Goal: Task Accomplishment & Management: Use online tool/utility

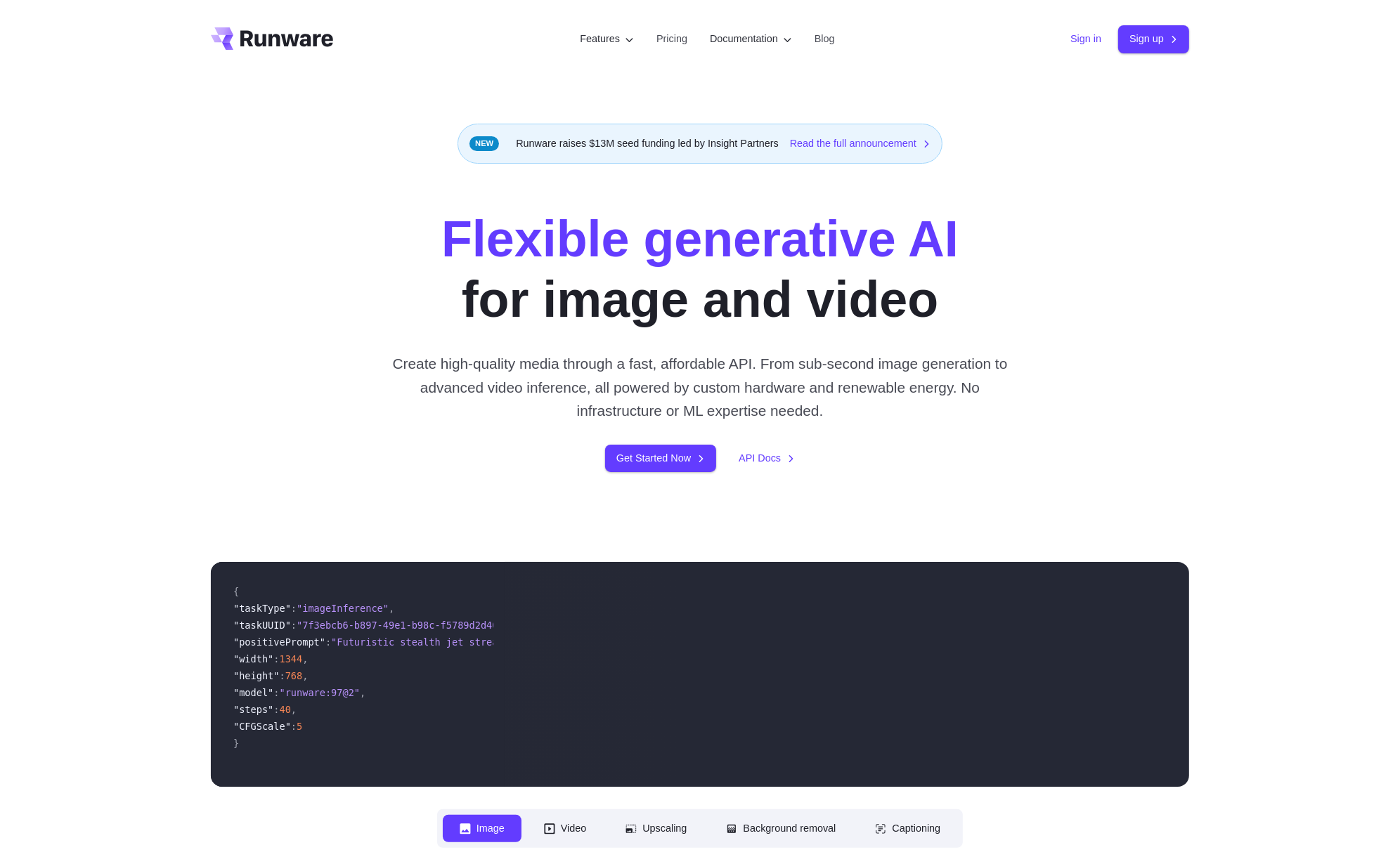
click at [1076, 34] on link "Sign in" at bounding box center [1085, 39] width 31 height 16
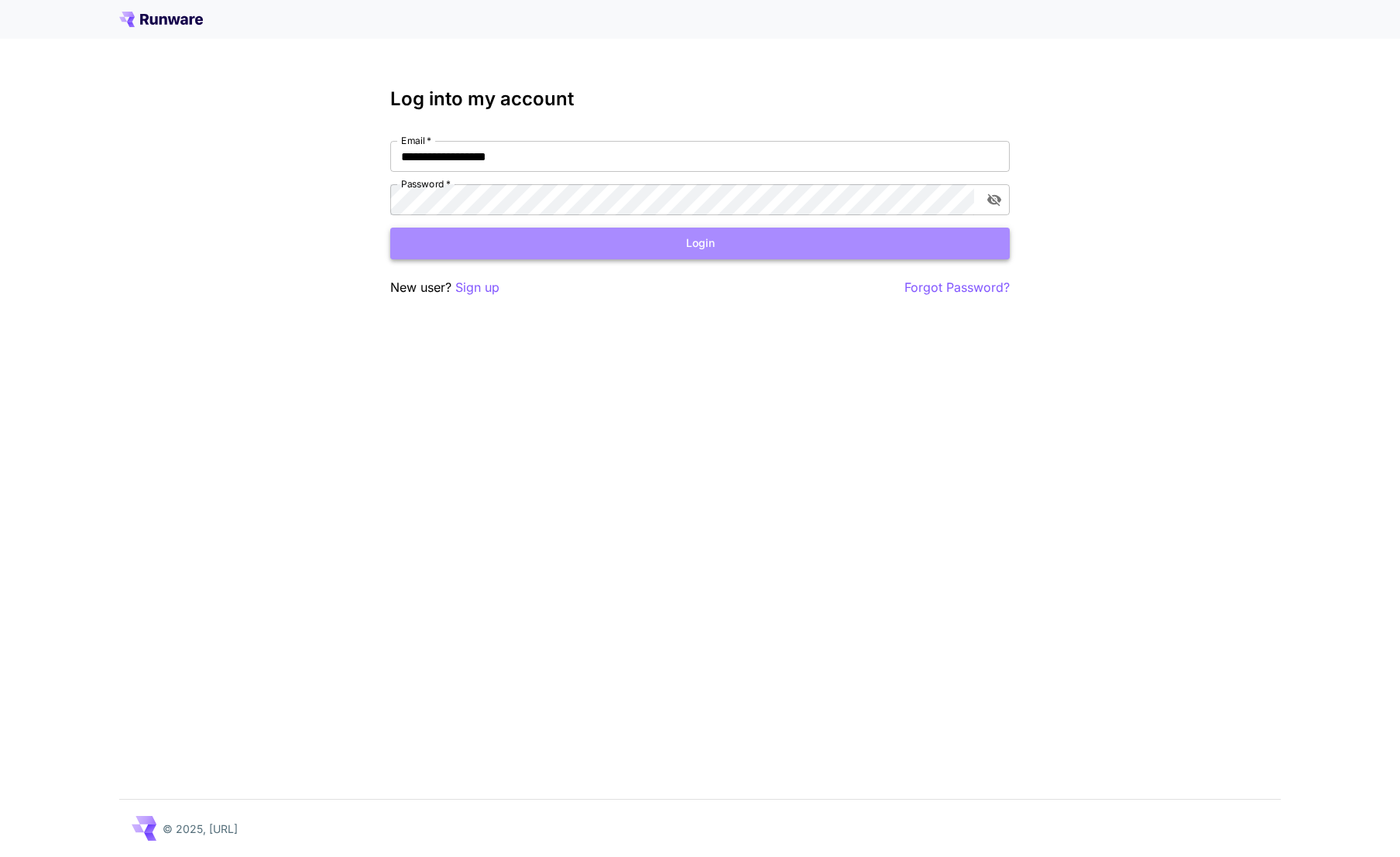
click at [676, 249] on button "Login" at bounding box center [700, 243] width 619 height 32
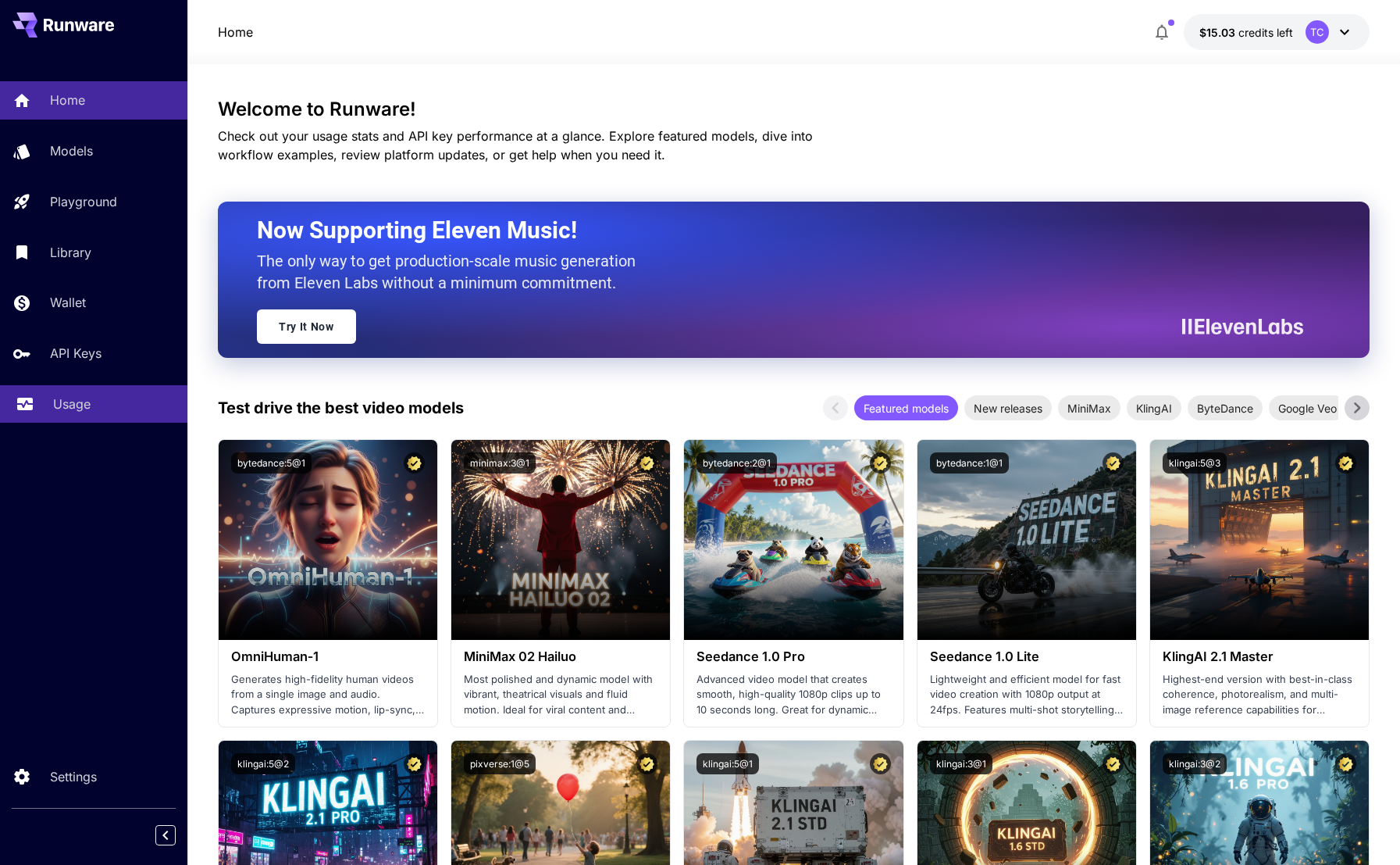
click at [62, 400] on p "Usage" at bounding box center [72, 403] width 37 height 19
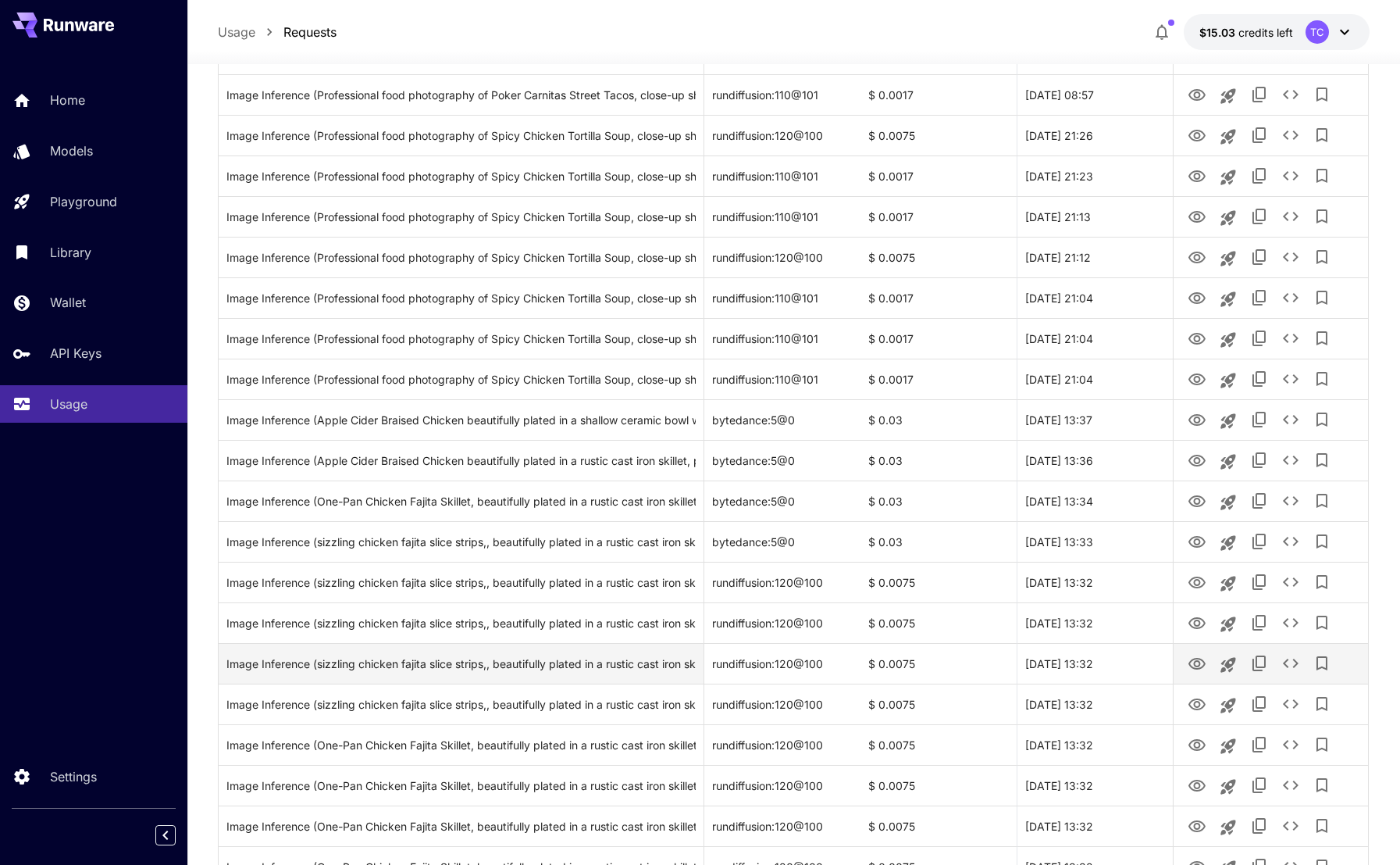
scroll to position [469, 0]
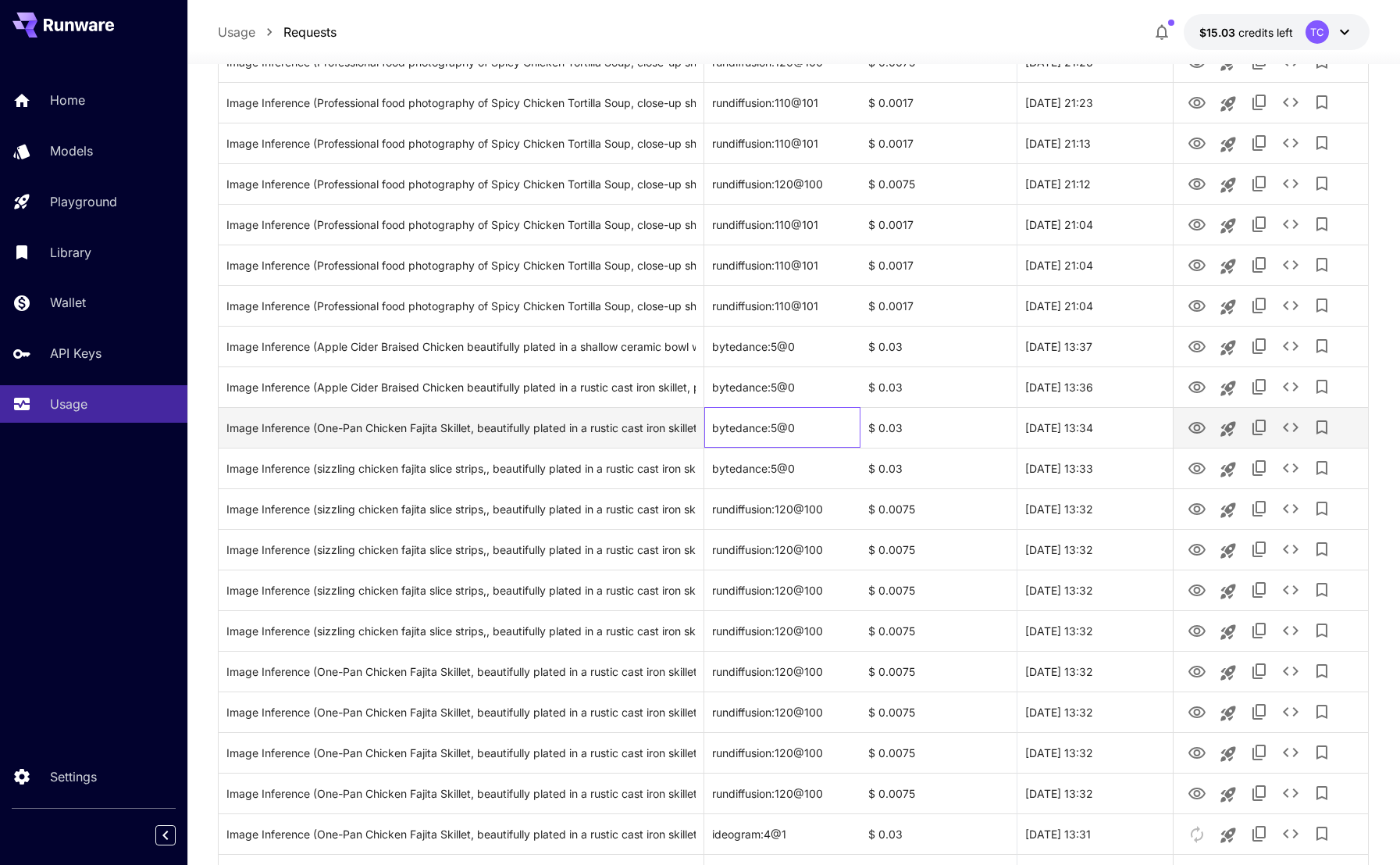
click at [766, 432] on div "bytedance:5@0" at bounding box center [783, 427] width 157 height 41
click at [1206, 428] on icon "View" at bounding box center [1197, 428] width 19 height 19
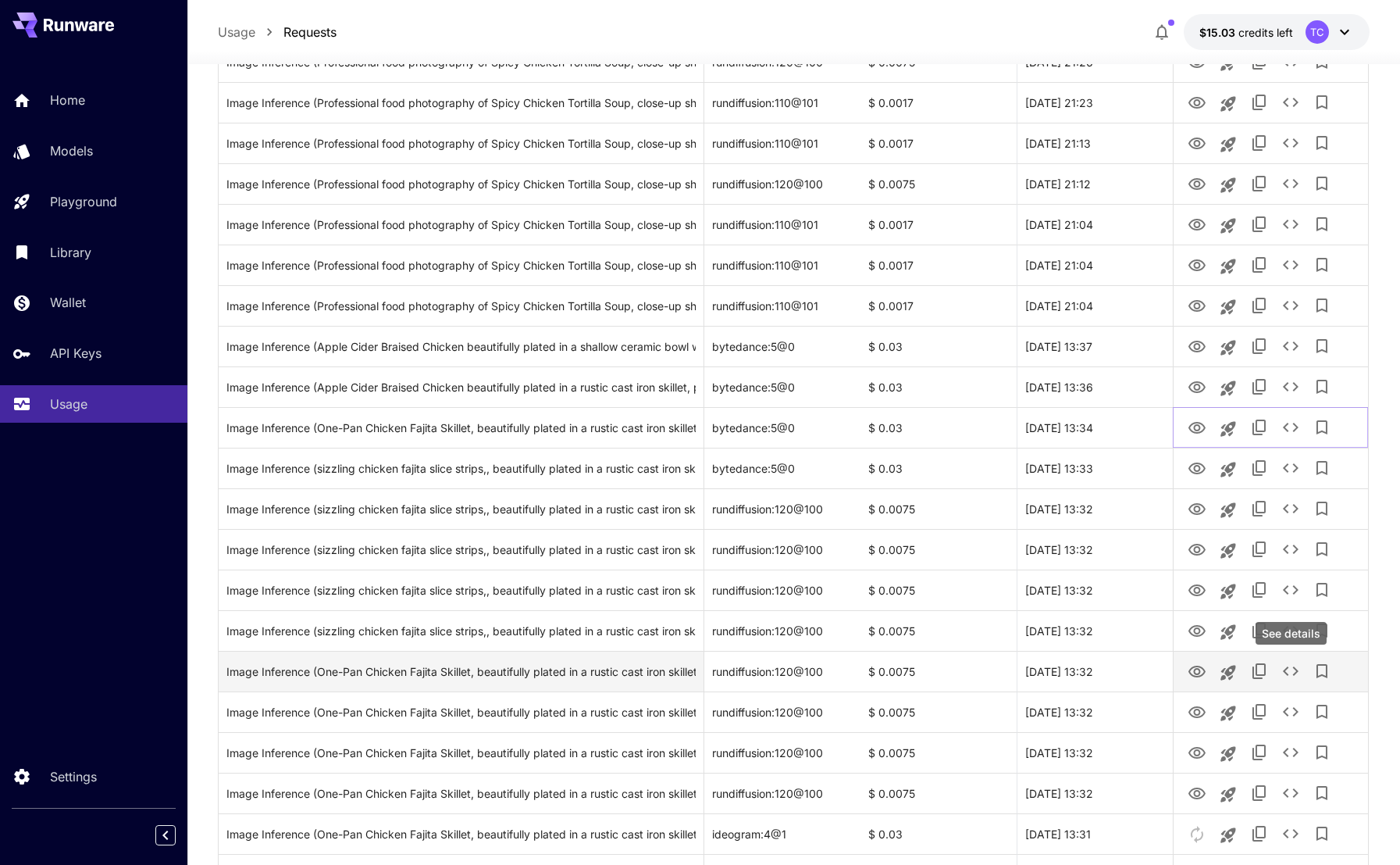
scroll to position [547, 0]
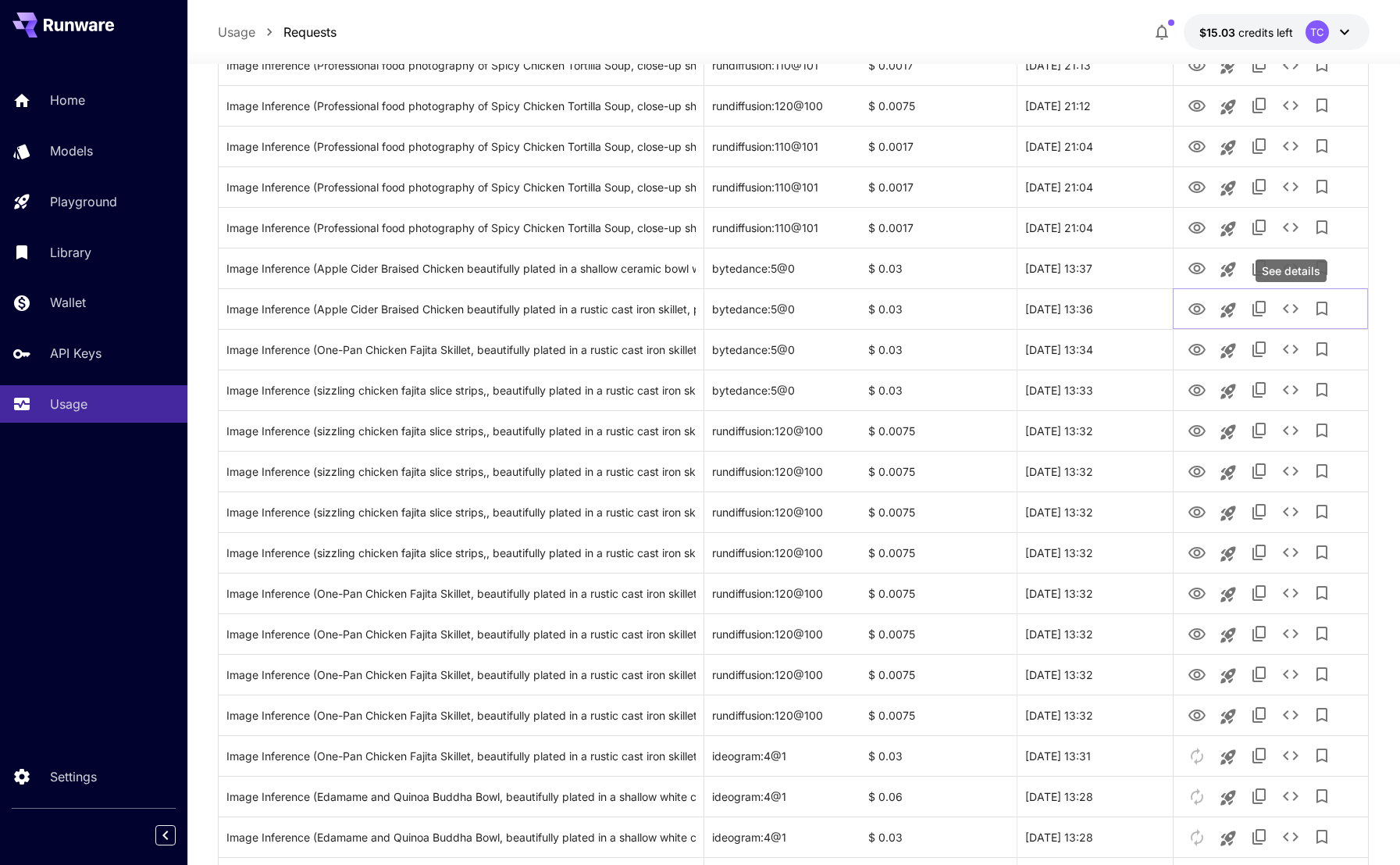
click at [1295, 263] on div "See details" at bounding box center [1291, 271] width 71 height 22
click at [1290, 264] on div "See details" at bounding box center [1291, 271] width 71 height 22
click at [1289, 306] on icon "See details" at bounding box center [1291, 308] width 19 height 19
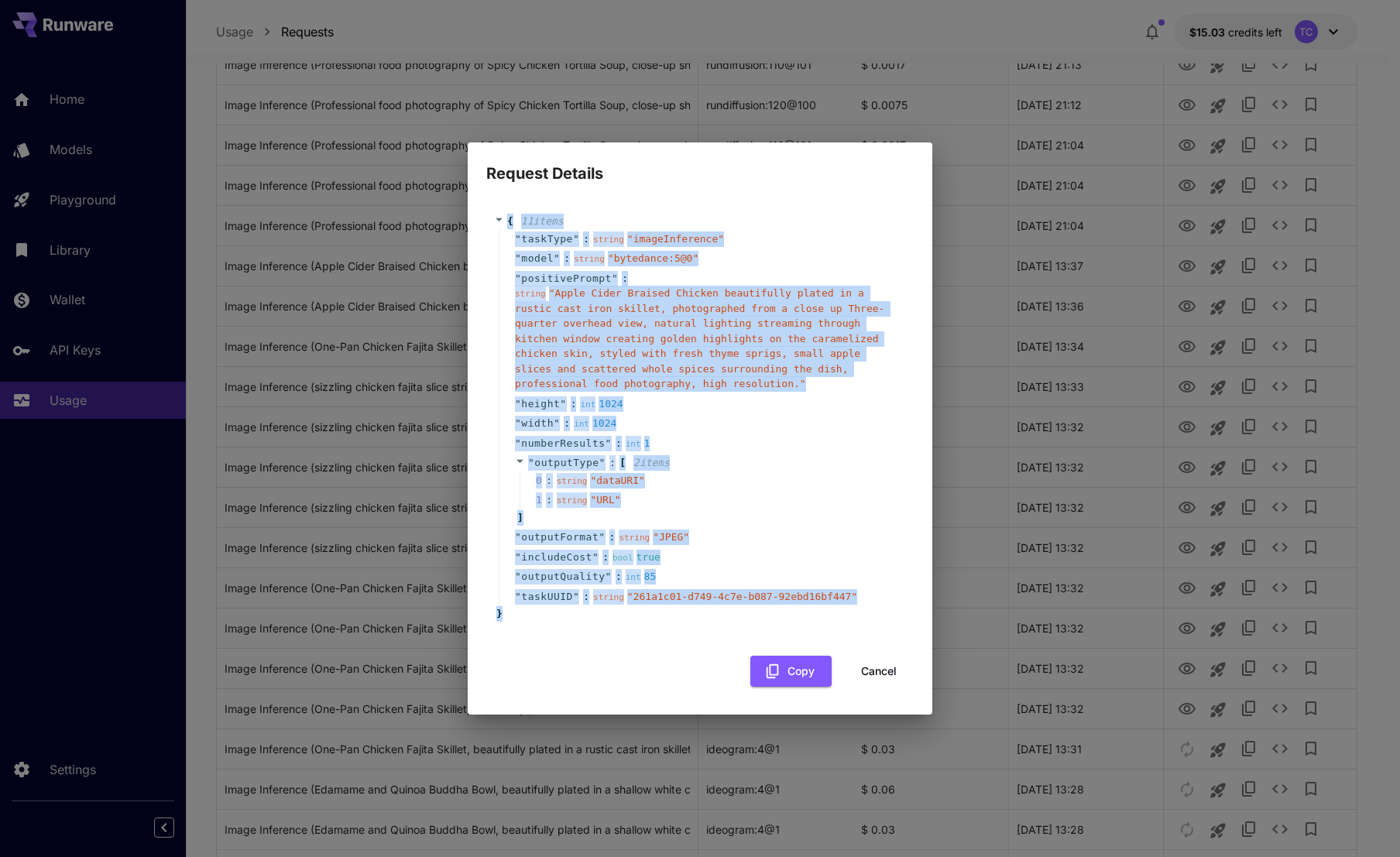
drag, startPoint x: 532, startPoint y: 613, endPoint x: 498, endPoint y: 220, distance: 394.5
click at [498, 220] on div "{ 11 item s " taskType " : string " imageInference " " model " : string " byted…" at bounding box center [699, 417] width 412 height 408
copy div "{ 11 item s " taskType " : string " imageInference " " model " : string " byted…"
click at [885, 660] on button "Cancel" at bounding box center [878, 672] width 70 height 32
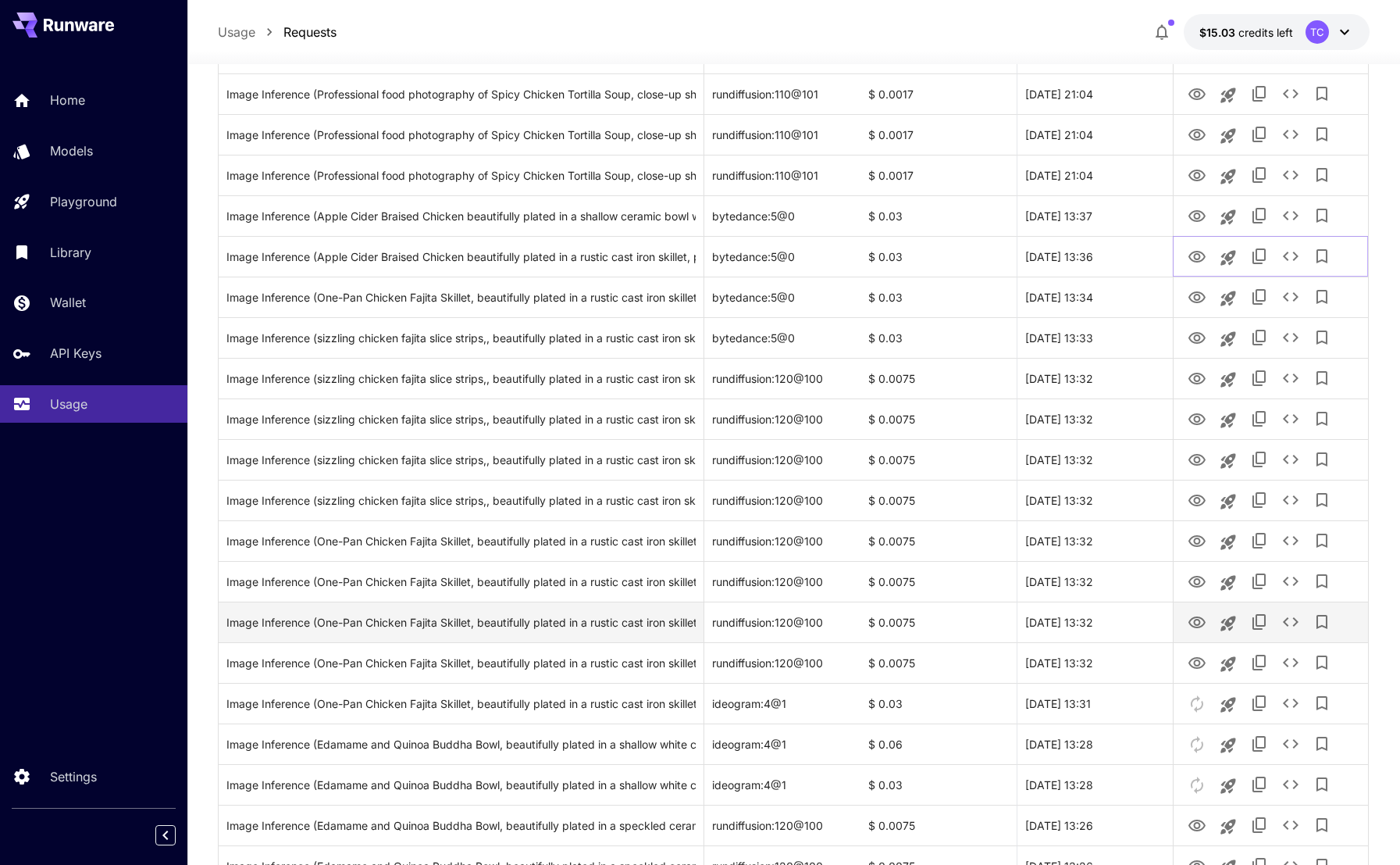
scroll to position [625, 0]
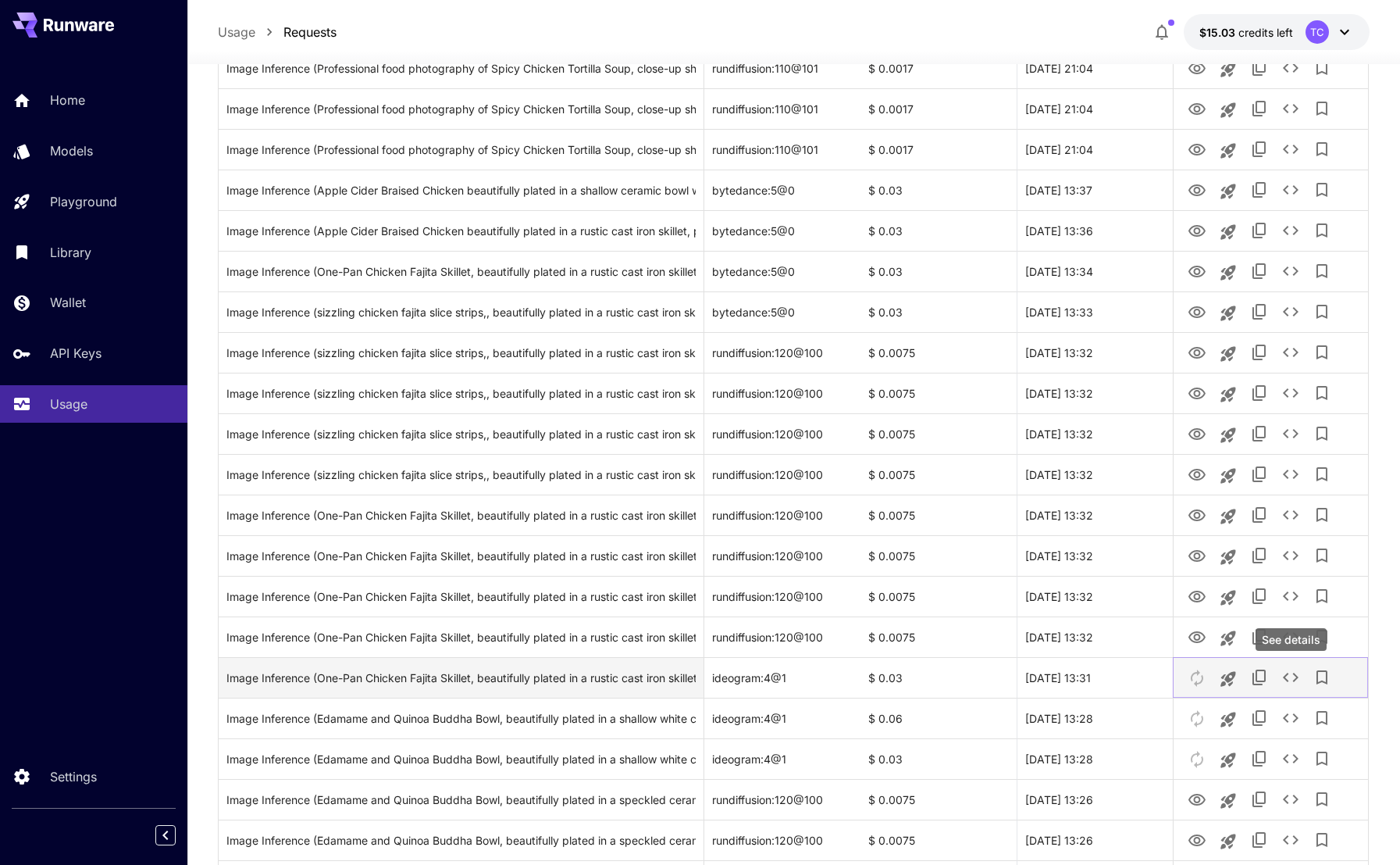
click at [1292, 675] on icon "See details" at bounding box center [1291, 677] width 19 height 19
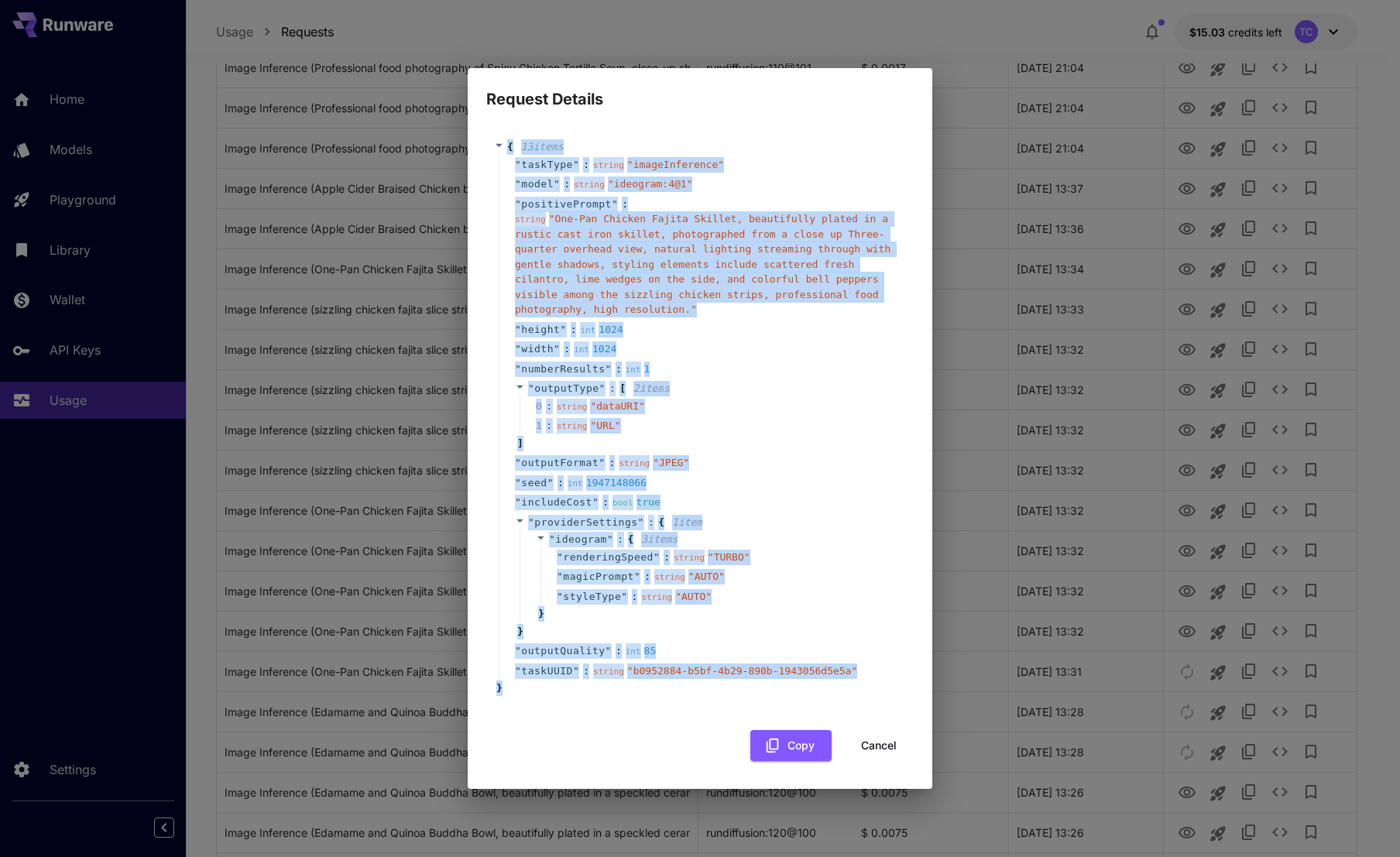
drag, startPoint x: 536, startPoint y: 689, endPoint x: 504, endPoint y: 143, distance: 546.9
click at [504, 143] on div "{ 13 item s " taskType " : string " imageInference " " model " : string " ideog…" at bounding box center [699, 417] width 412 height 556
copy div "{ 13 item s " taskType " : string " imageInference " " model " : string " ideog…"
click at [879, 741] on button "Cancel" at bounding box center [878, 746] width 70 height 32
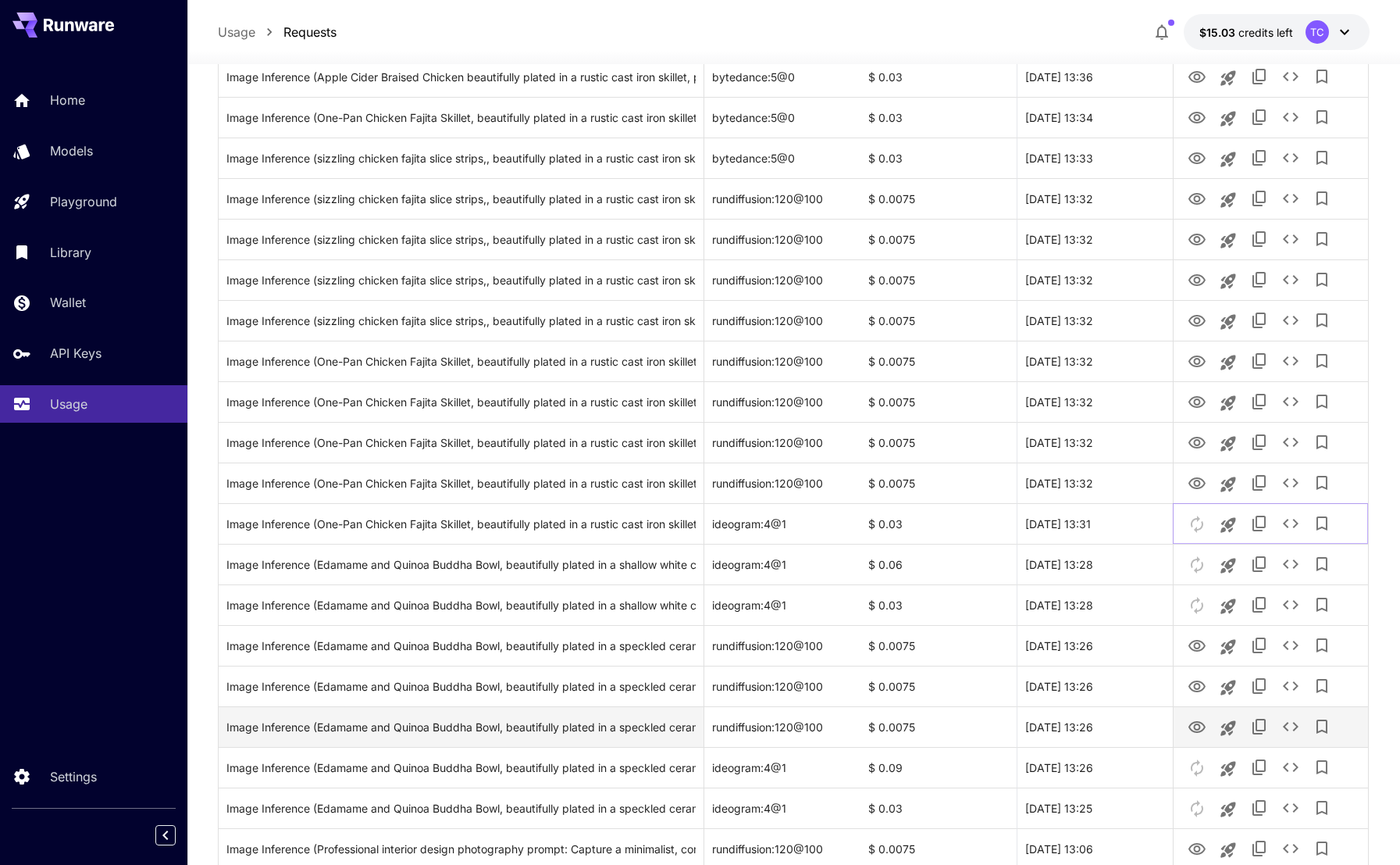
scroll to position [781, 0]
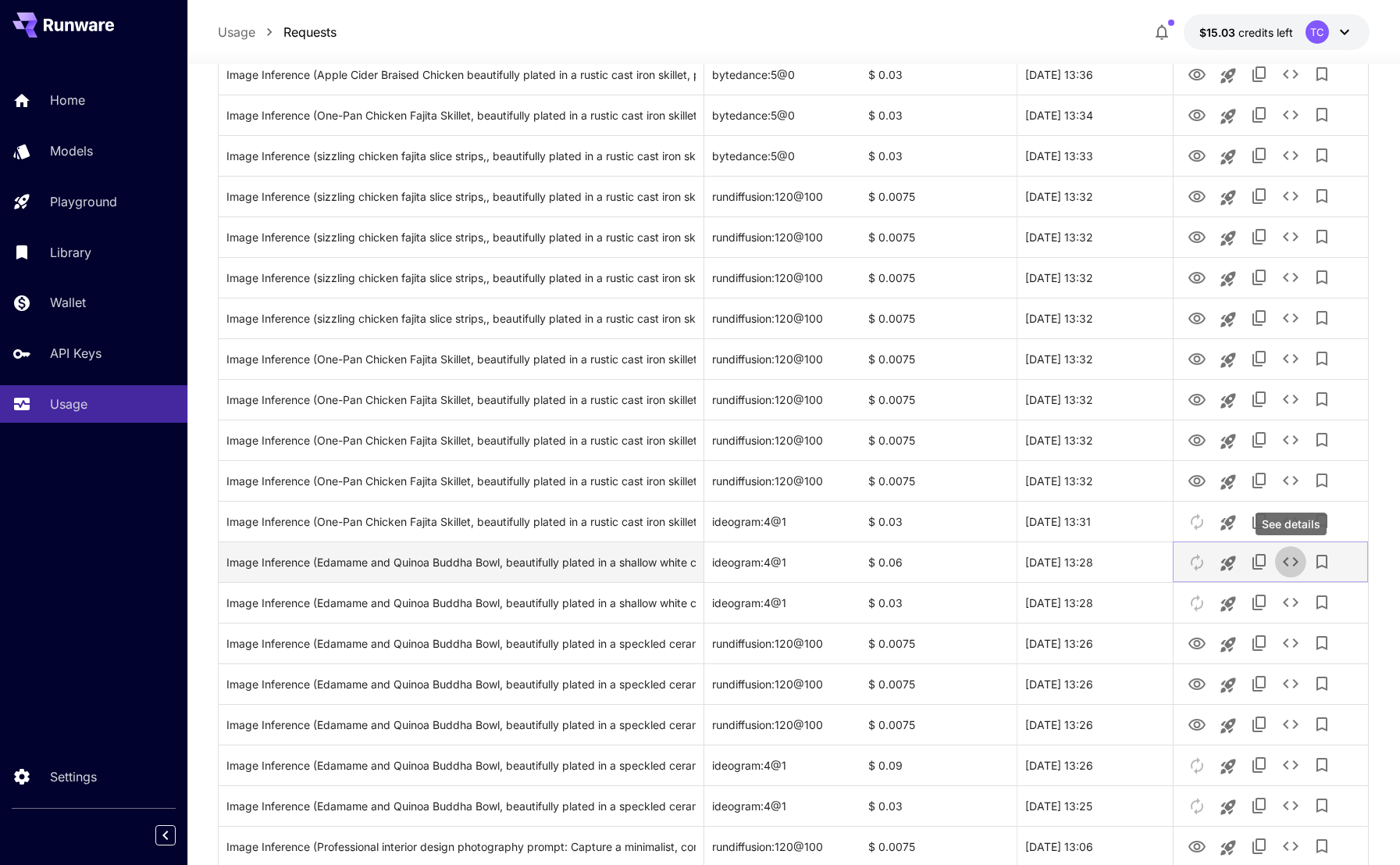
click at [1291, 565] on icon "See details" at bounding box center [1291, 562] width 19 height 19
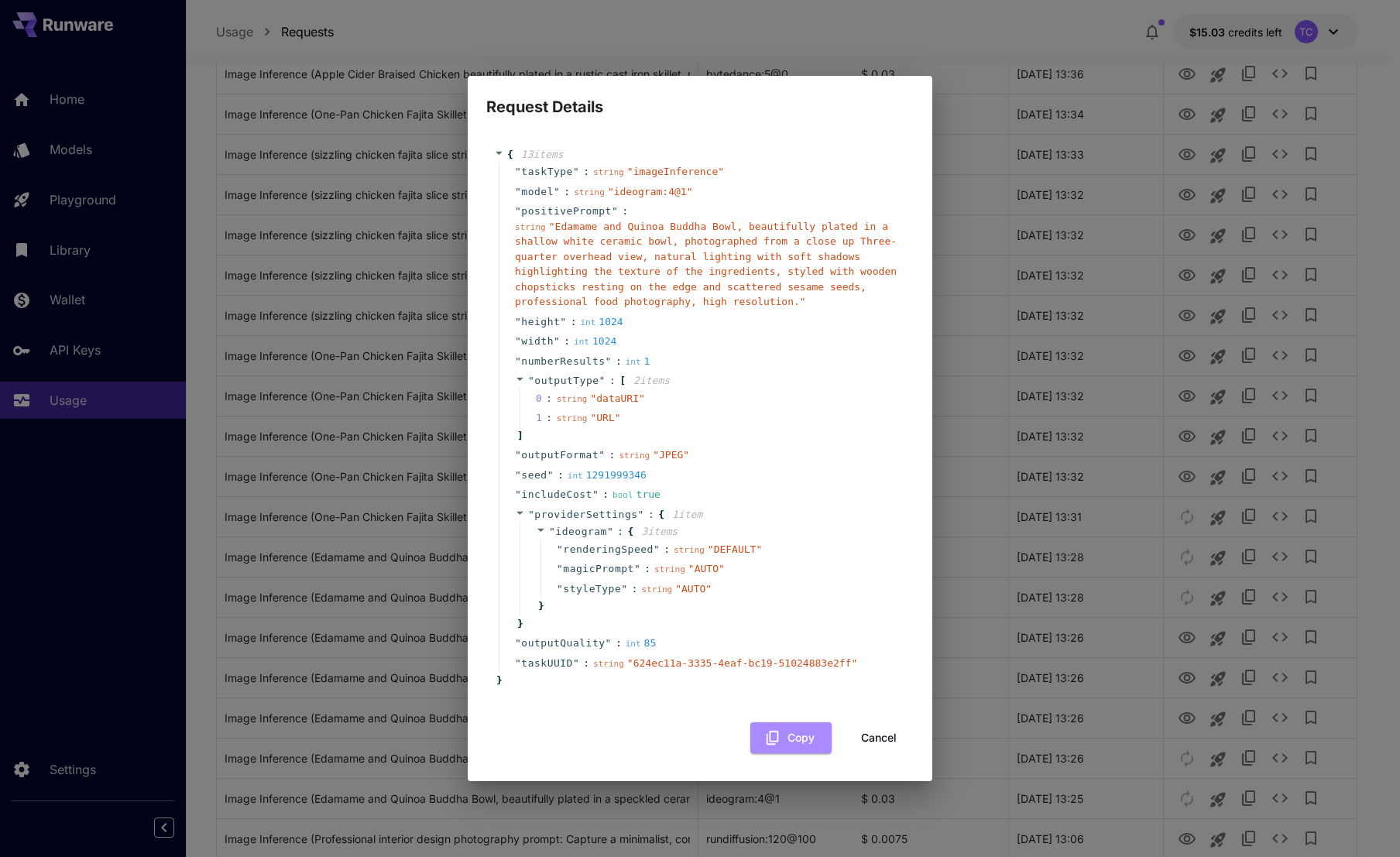
drag, startPoint x: 799, startPoint y: 737, endPoint x: 637, endPoint y: 735, distance: 162.0
click at [797, 735] on button "Copy" at bounding box center [791, 738] width 81 height 32
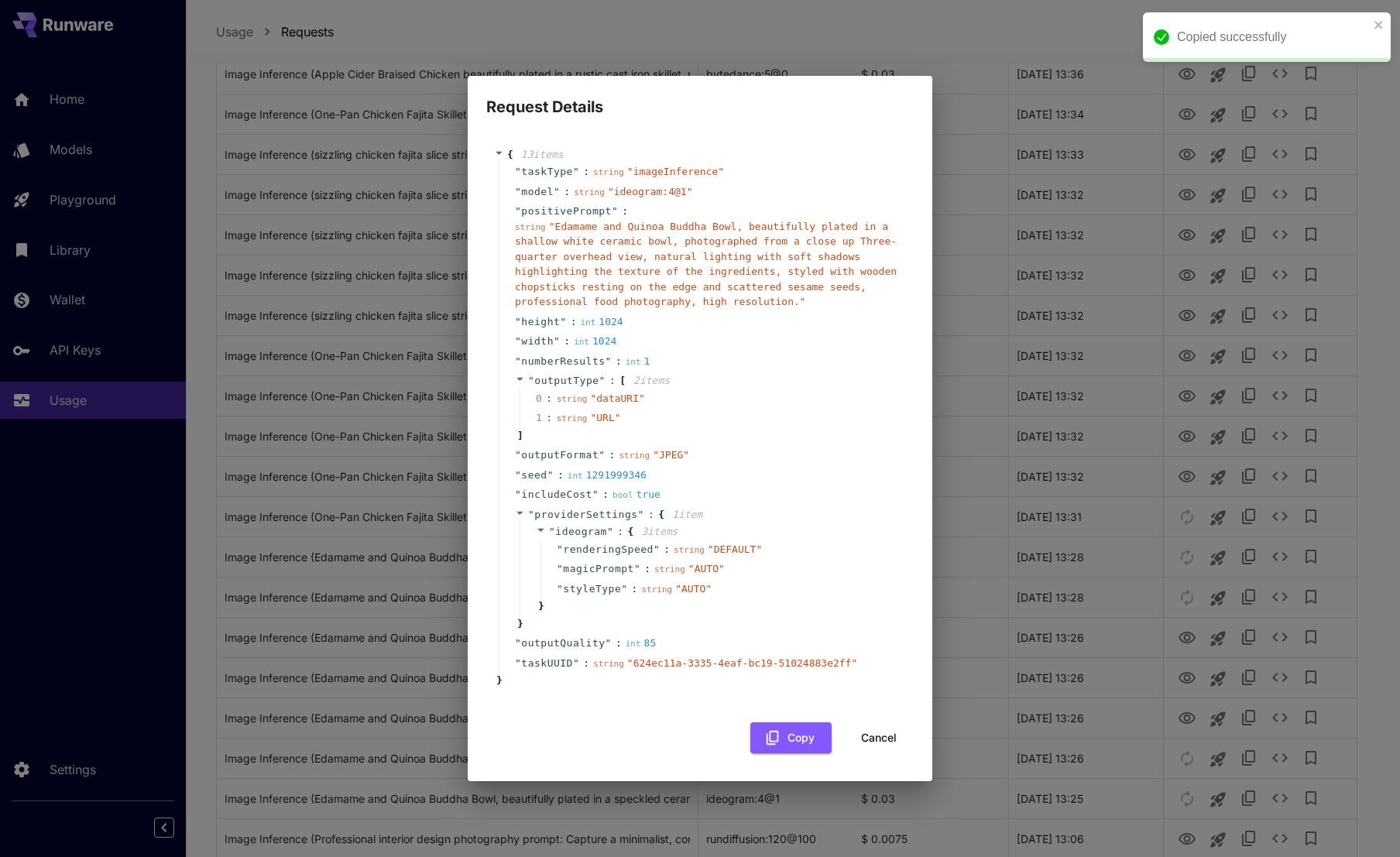
click at [874, 741] on button "Cancel" at bounding box center [878, 738] width 70 height 32
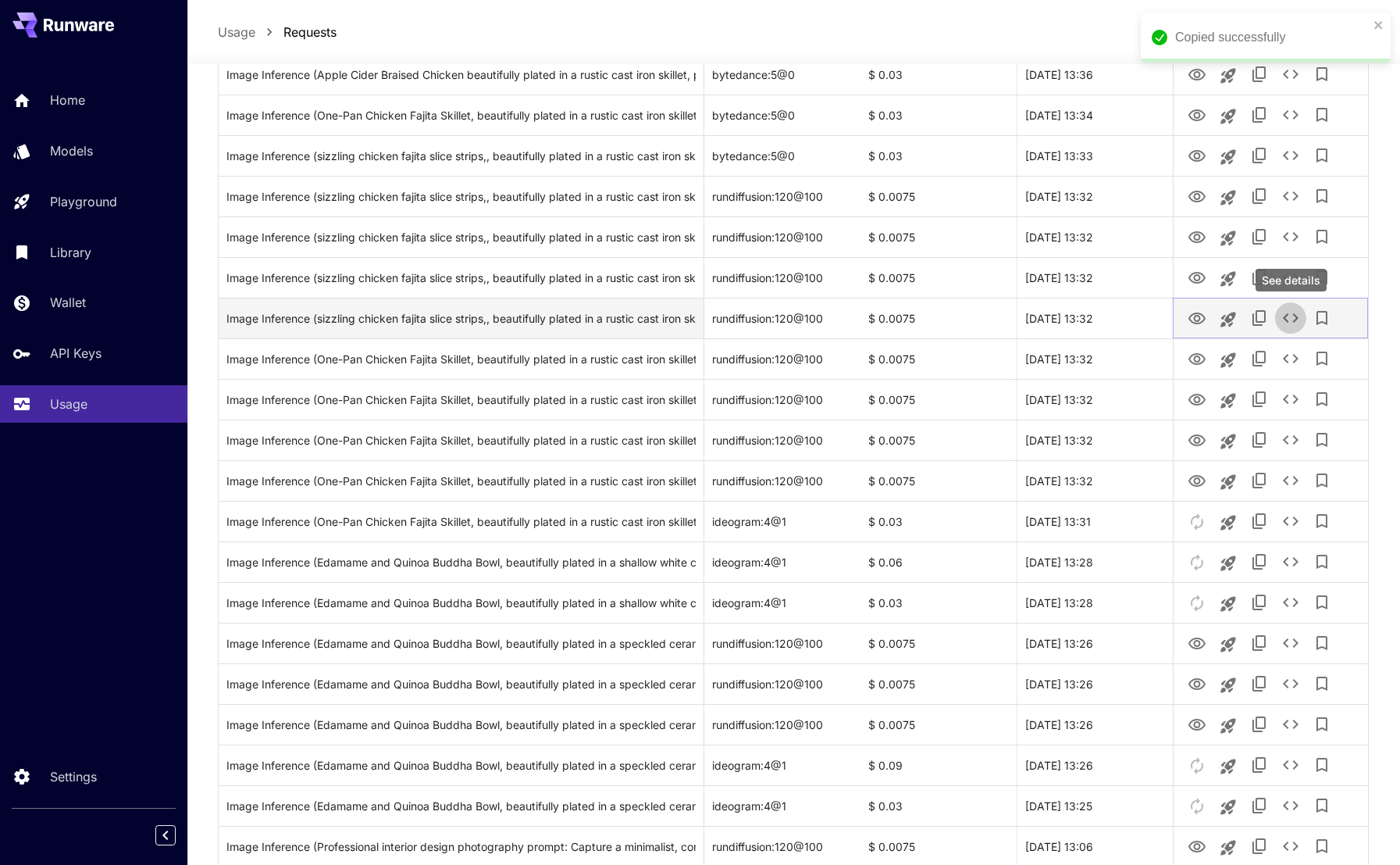
click at [1287, 317] on icon "See details" at bounding box center [1291, 318] width 19 height 19
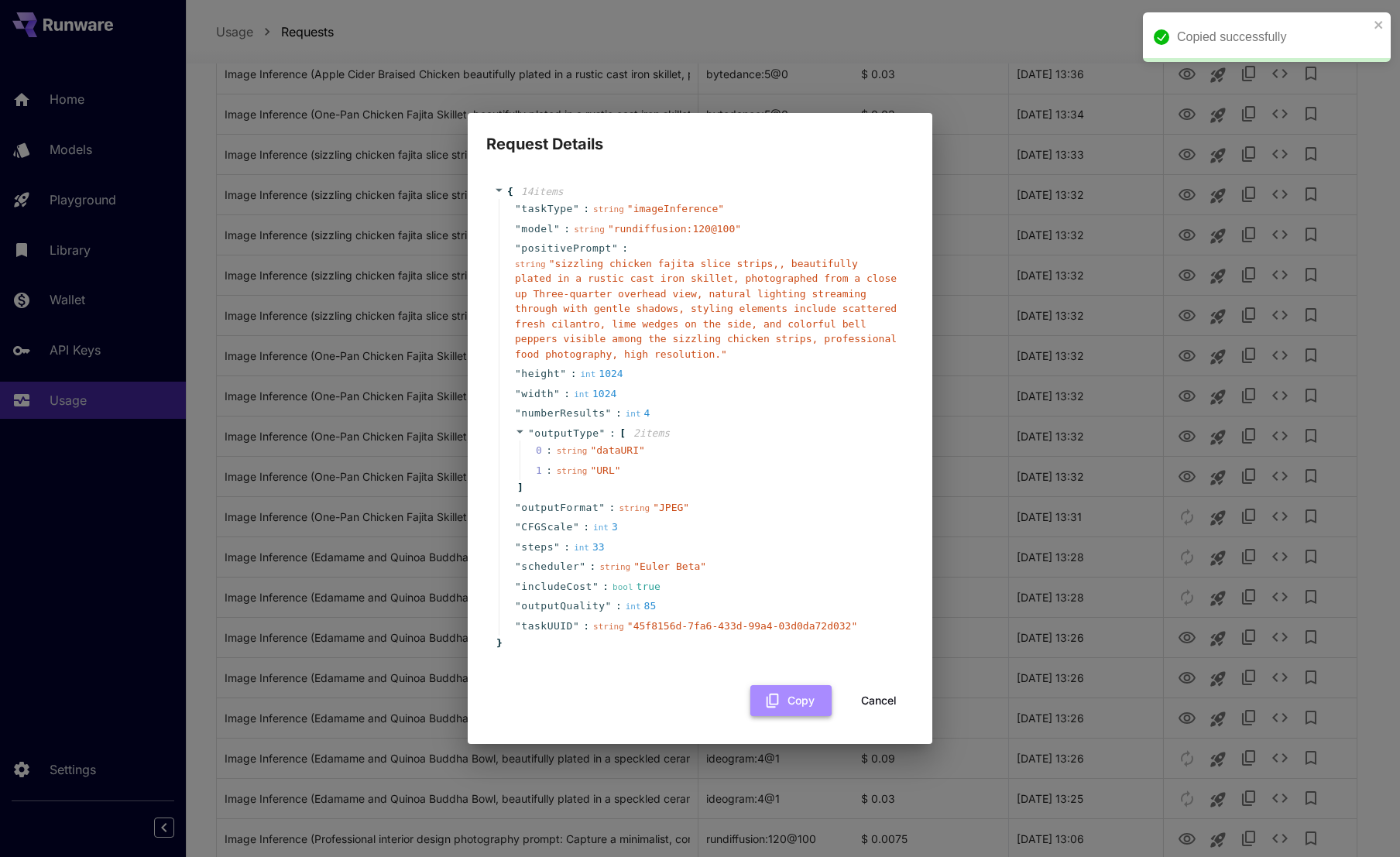
click at [802, 699] on button "Copy" at bounding box center [791, 701] width 81 height 32
click at [78, 403] on div "Request Details { 14 item s " taskType " : string " imageInference " " model " …" at bounding box center [700, 428] width 1400 height 857
click at [875, 702] on button "Cancel" at bounding box center [878, 701] width 70 height 32
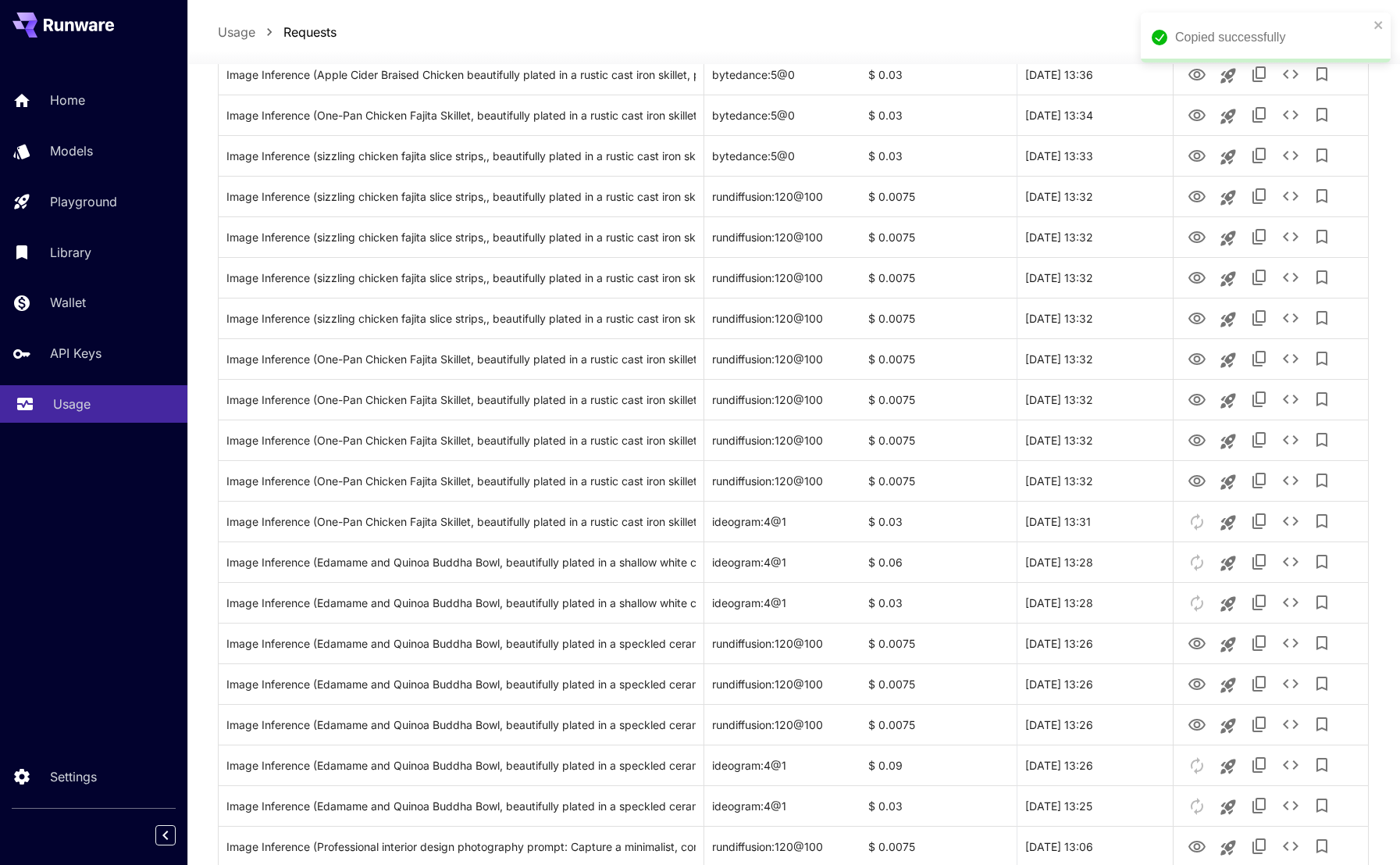
click at [60, 400] on p "Usage" at bounding box center [72, 403] width 37 height 19
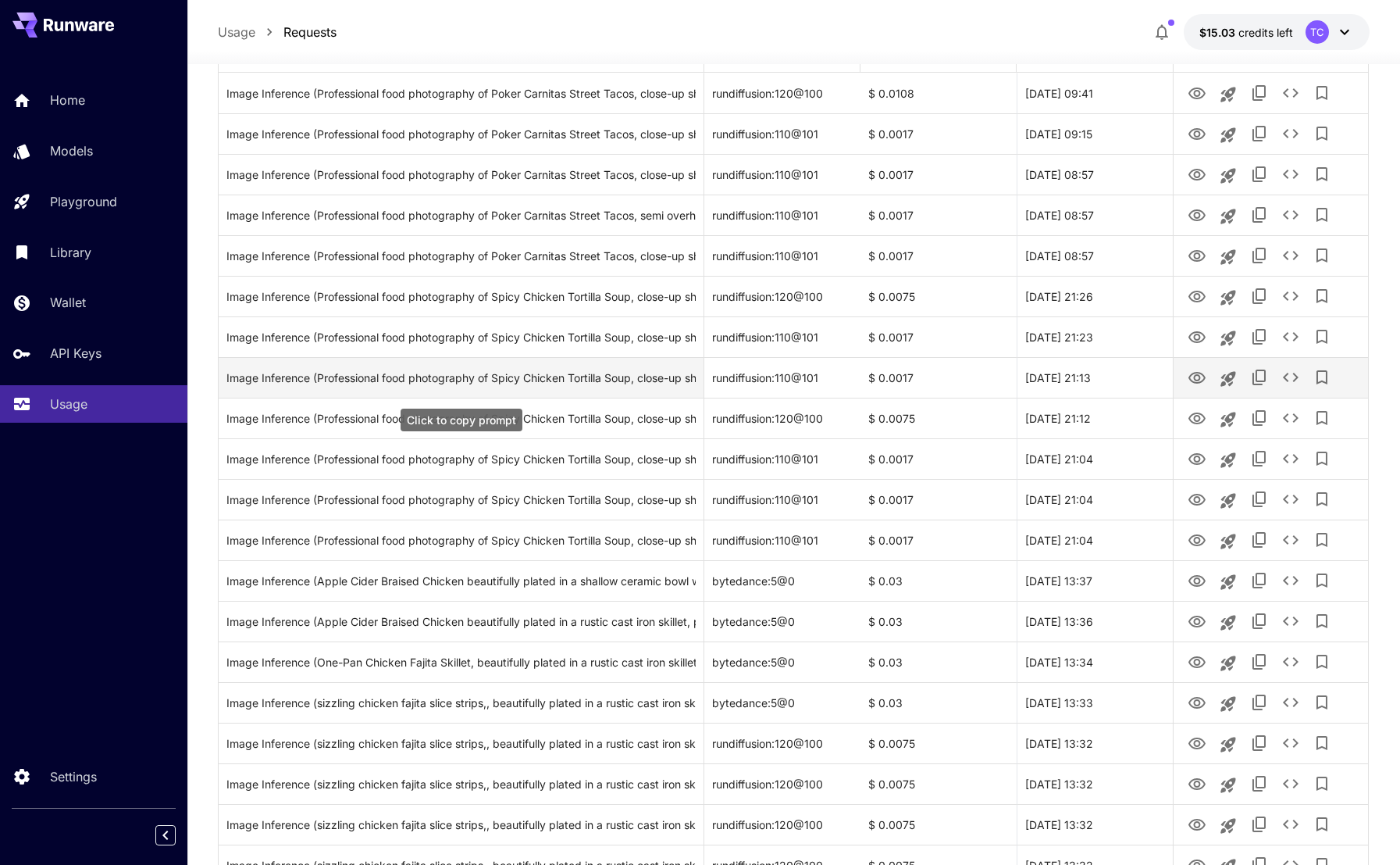
scroll to position [0, 0]
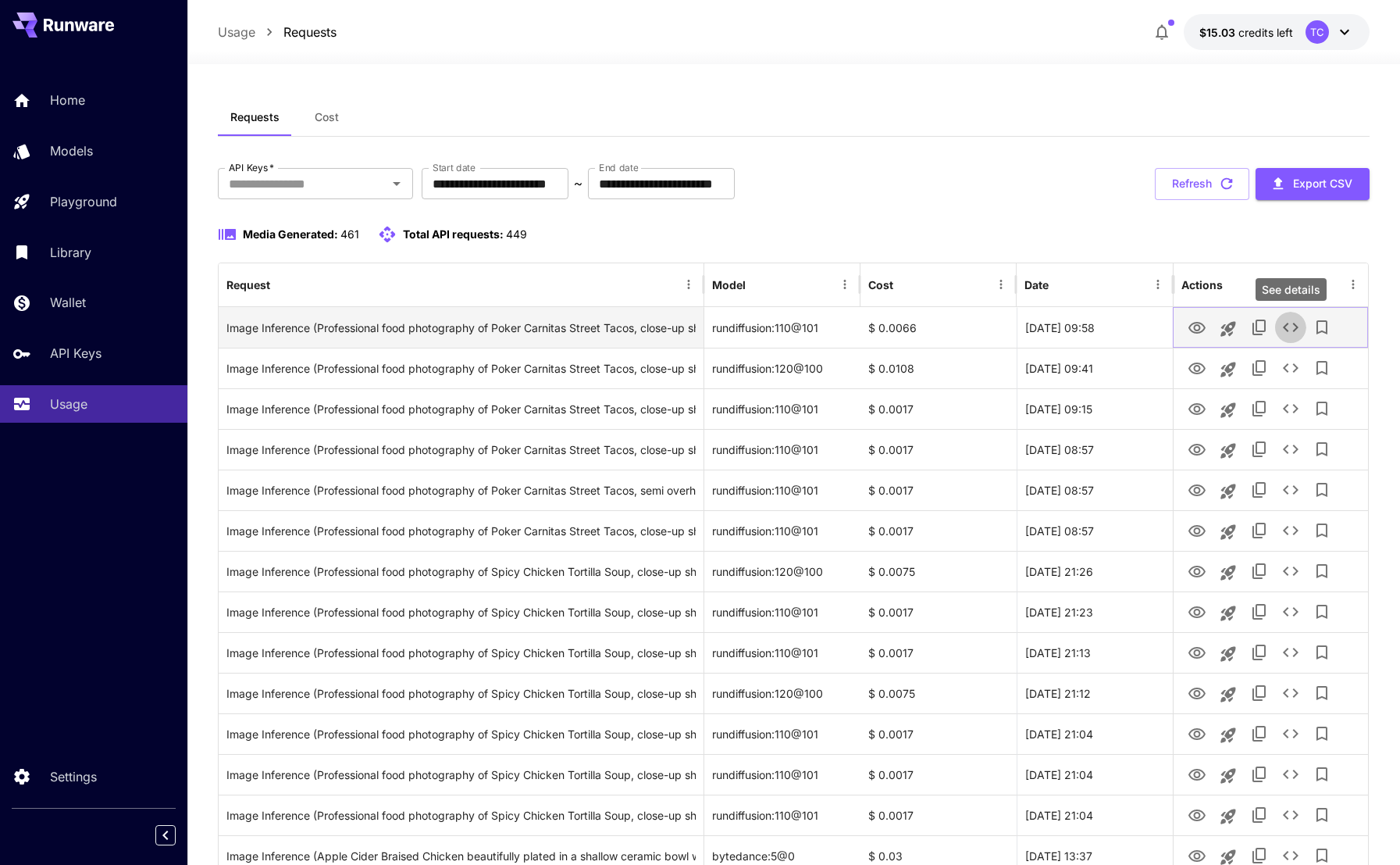
click at [1290, 326] on icon "See details" at bounding box center [1291, 327] width 19 height 19
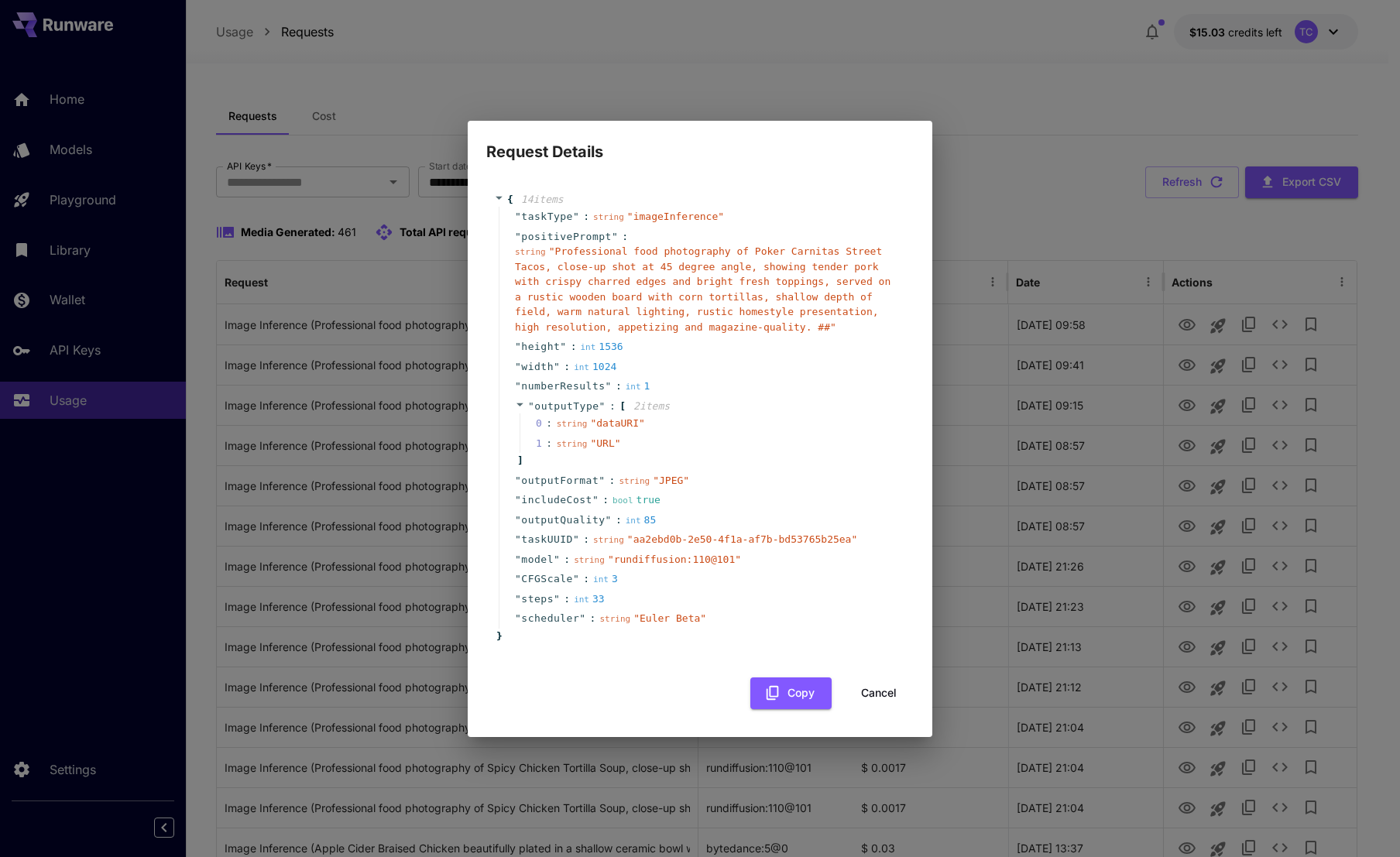
click at [987, 124] on div "Request Details { 14 item s " taskType " : string " imageInference " " positive…" at bounding box center [700, 428] width 1400 height 857
click at [884, 692] on button "Cancel" at bounding box center [878, 693] width 70 height 32
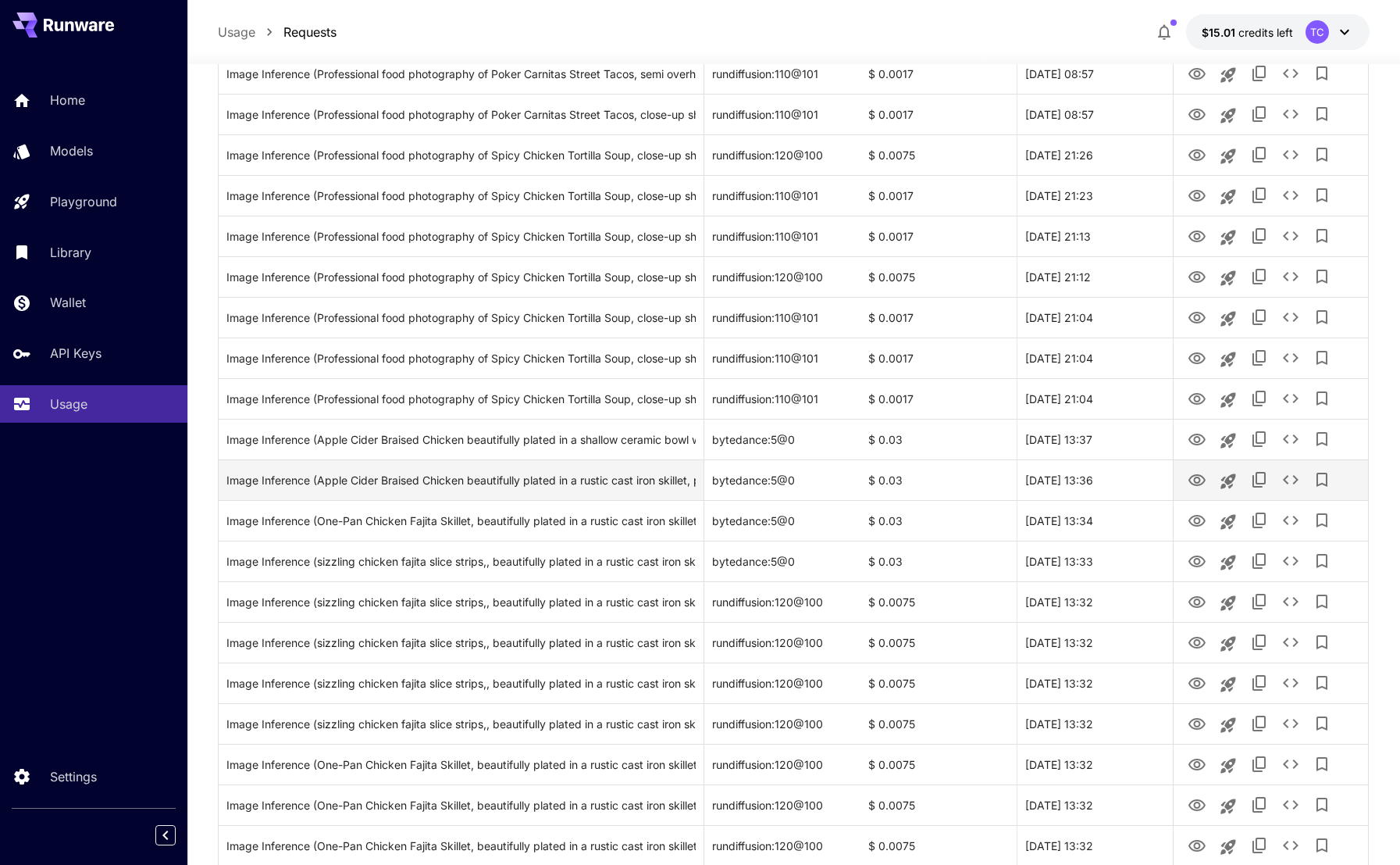
scroll to position [469, 0]
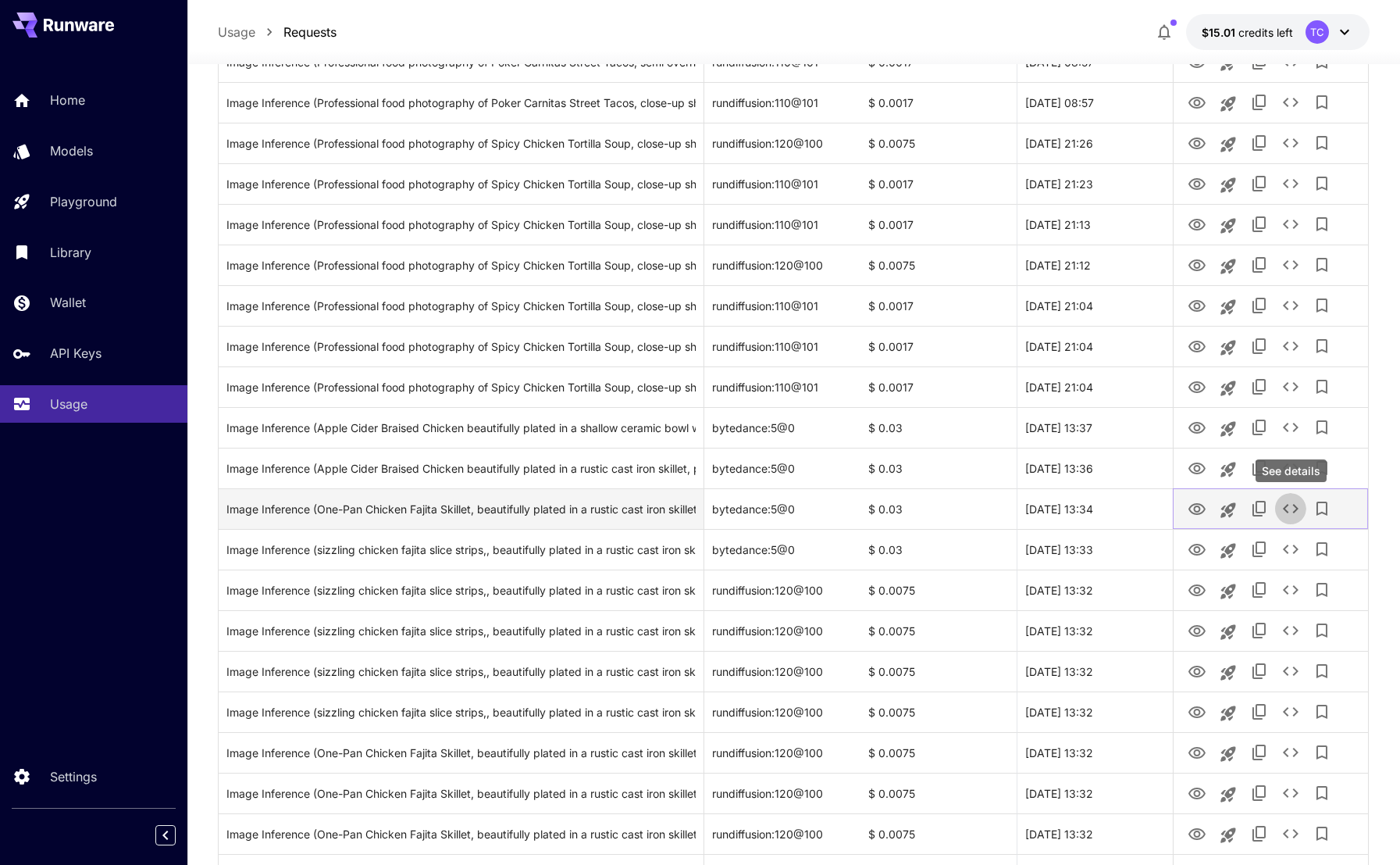
click at [1294, 509] on icon "See details" at bounding box center [1291, 508] width 19 height 19
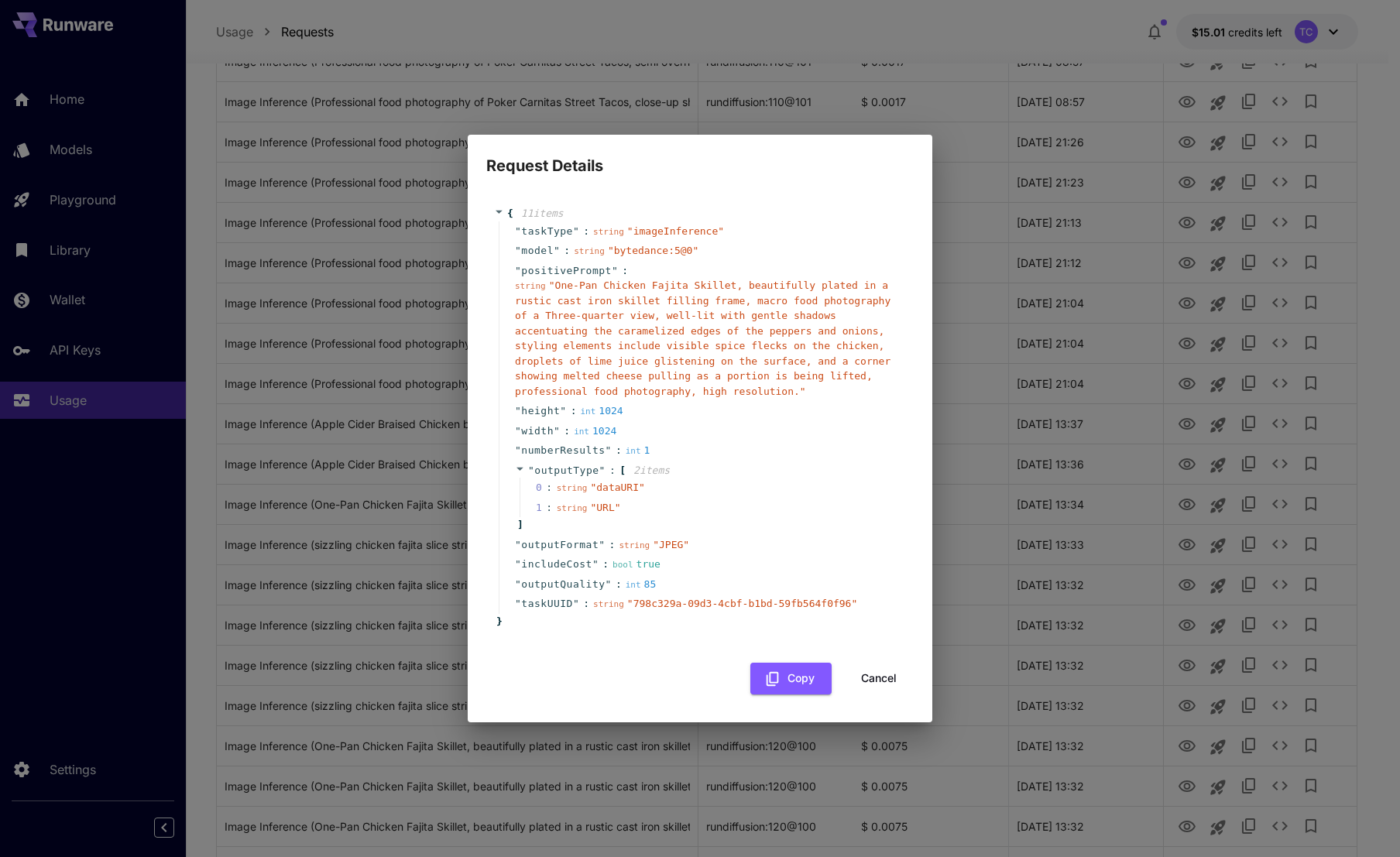
click at [495, 208] on icon at bounding box center [498, 211] width 10 height 10
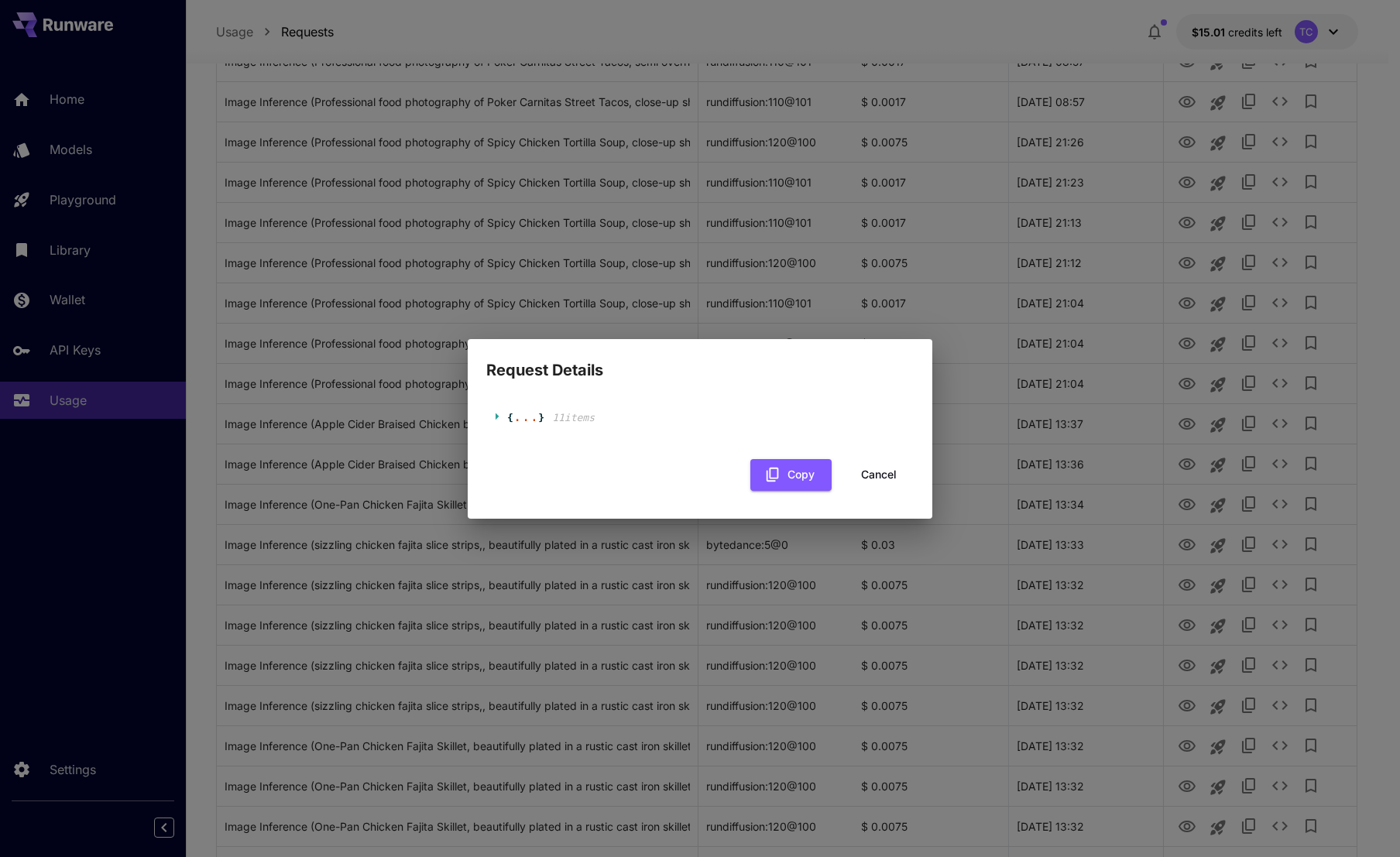
click at [504, 420] on span at bounding box center [500, 415] width 13 height 10
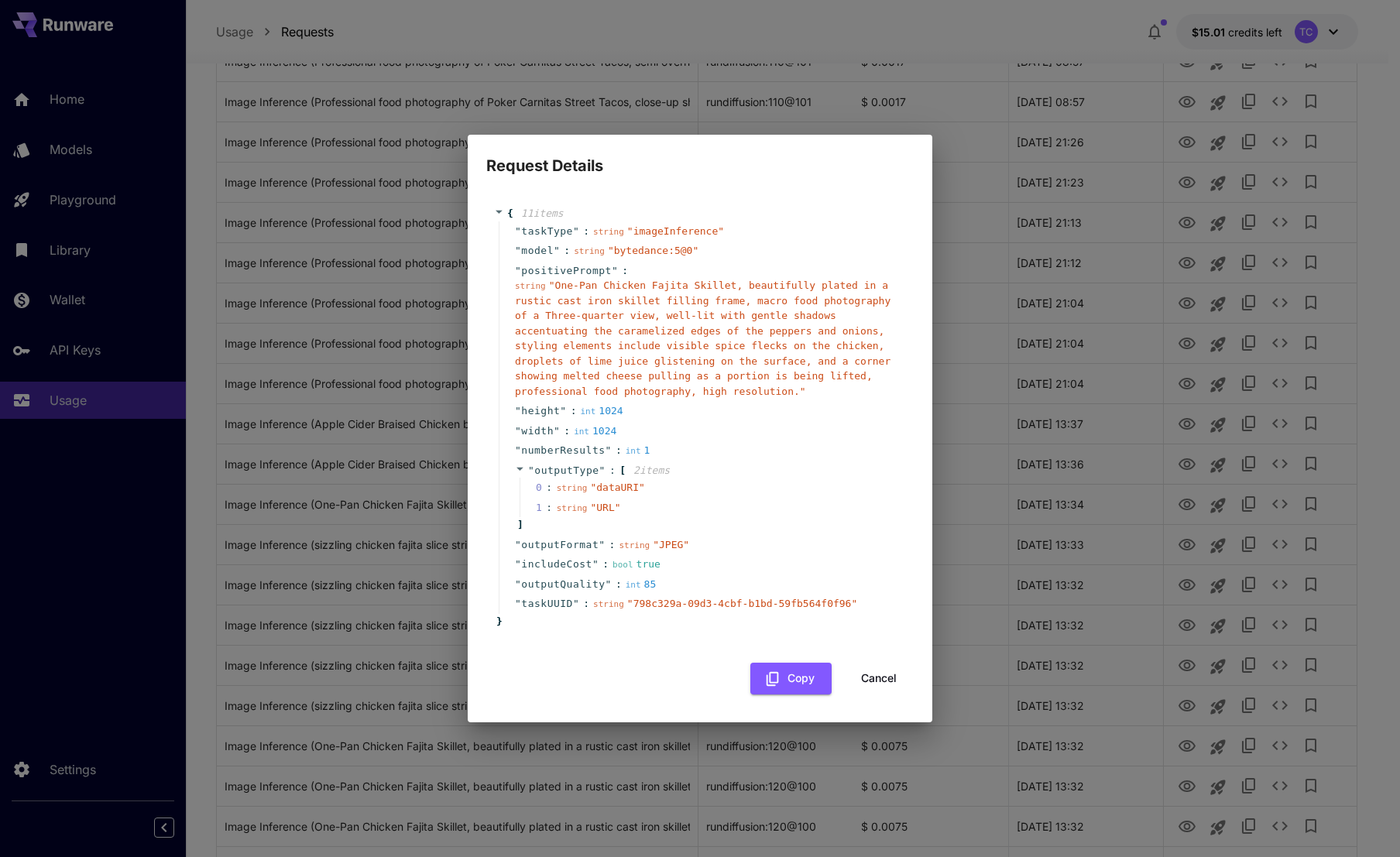
click at [888, 674] on button "Cancel" at bounding box center [878, 679] width 70 height 32
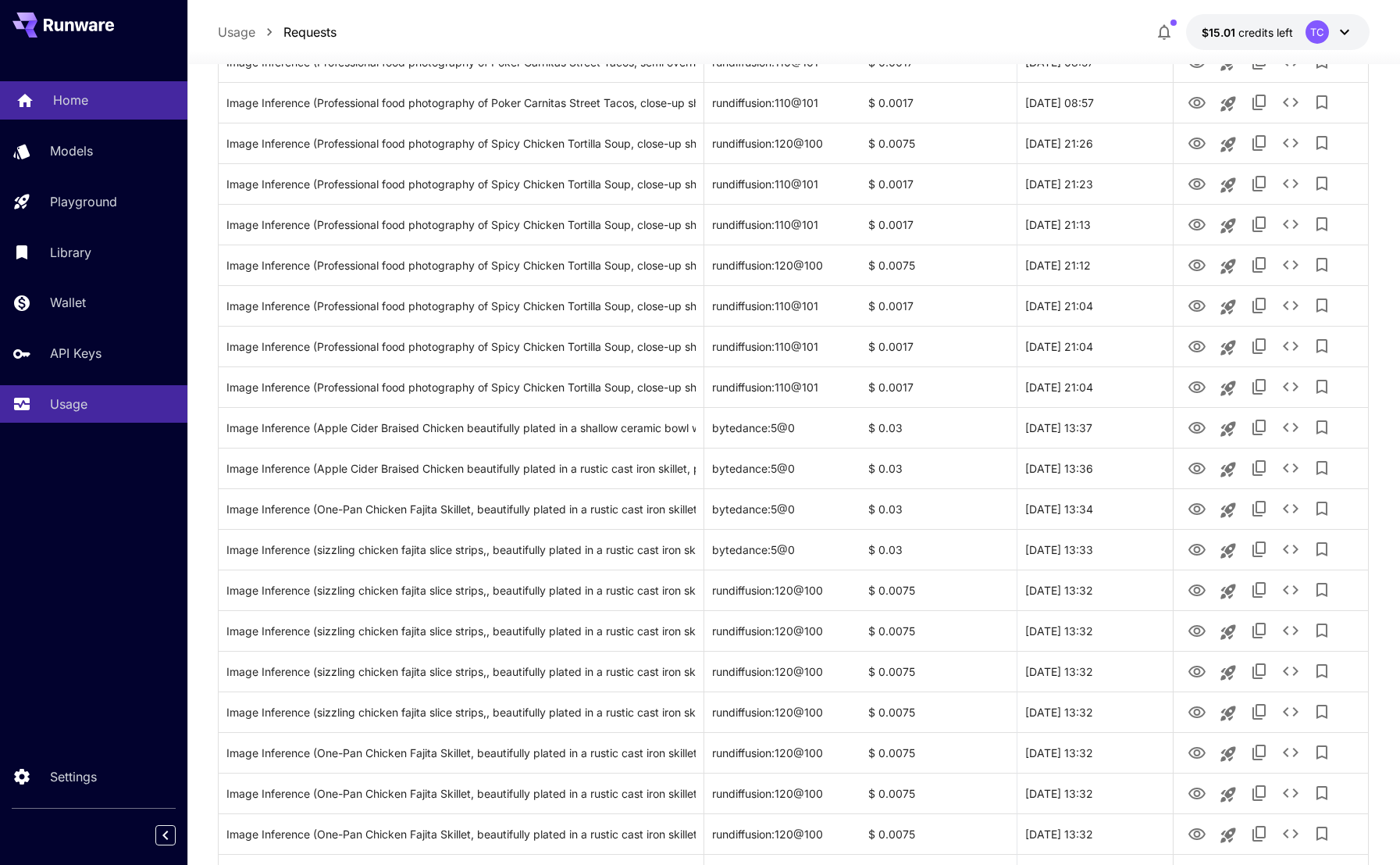
click at [85, 101] on p "Home" at bounding box center [71, 100] width 36 height 19
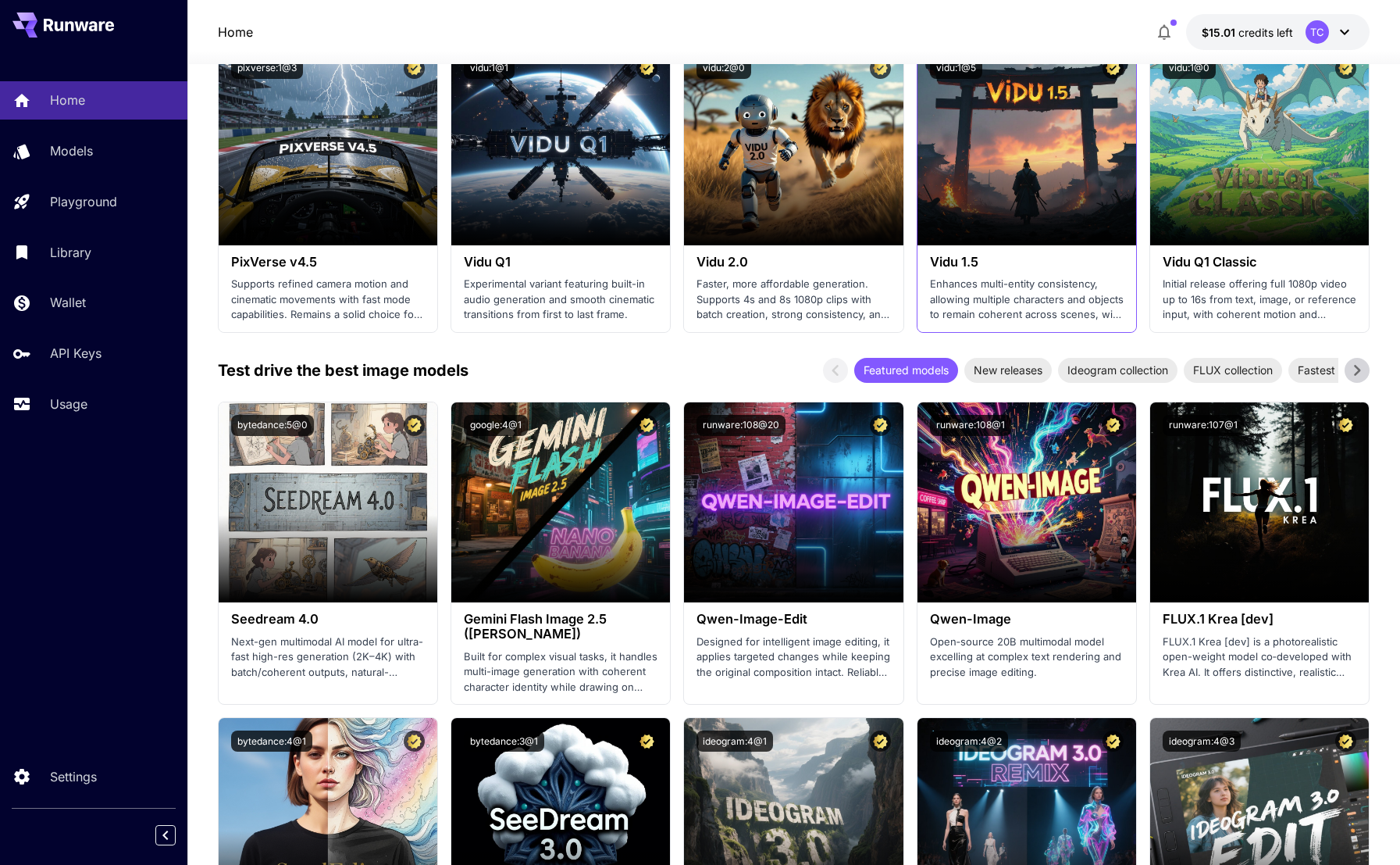
scroll to position [1667, 0]
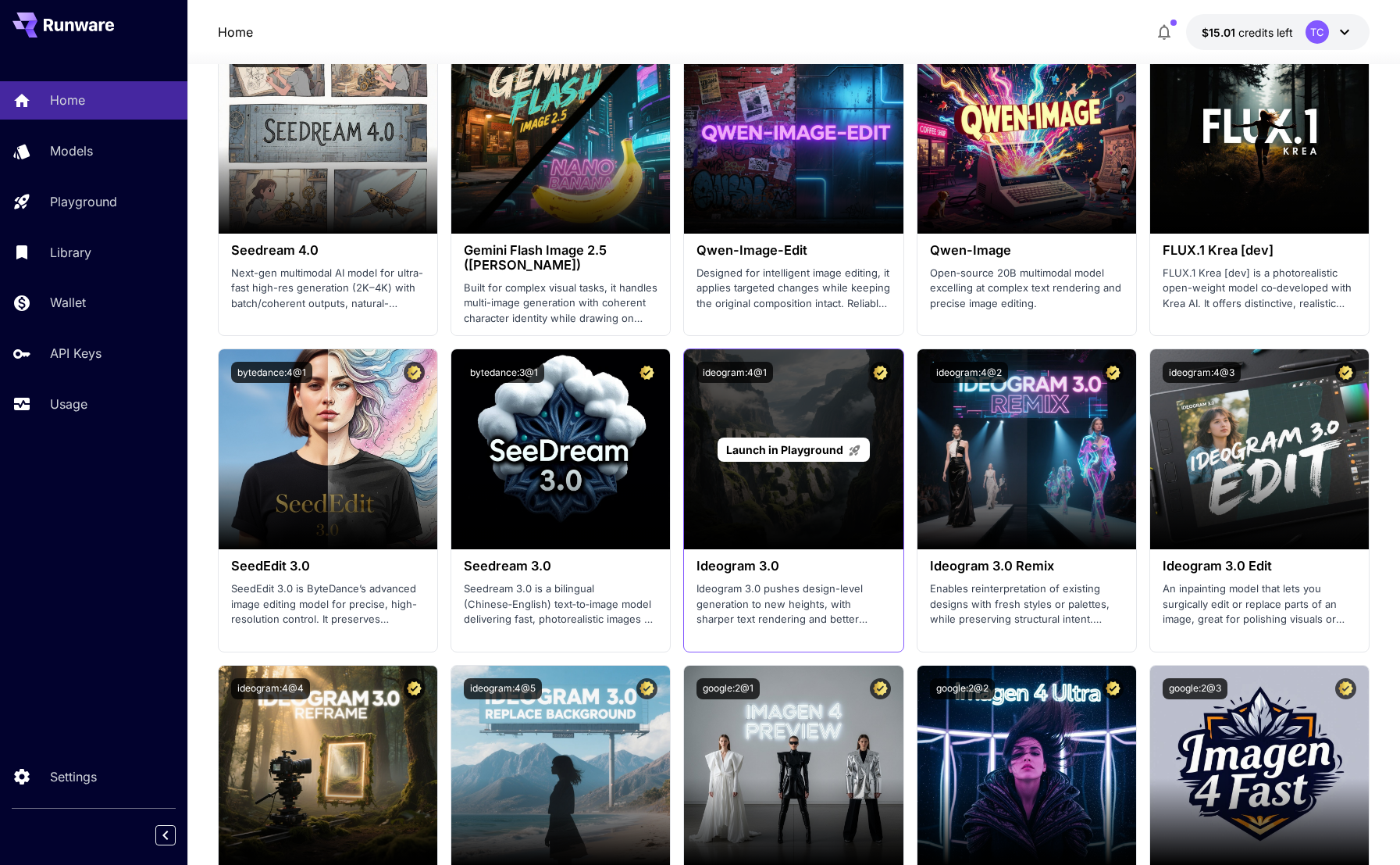
click at [841, 497] on div "Launch in Playground" at bounding box center [793, 449] width 219 height 200
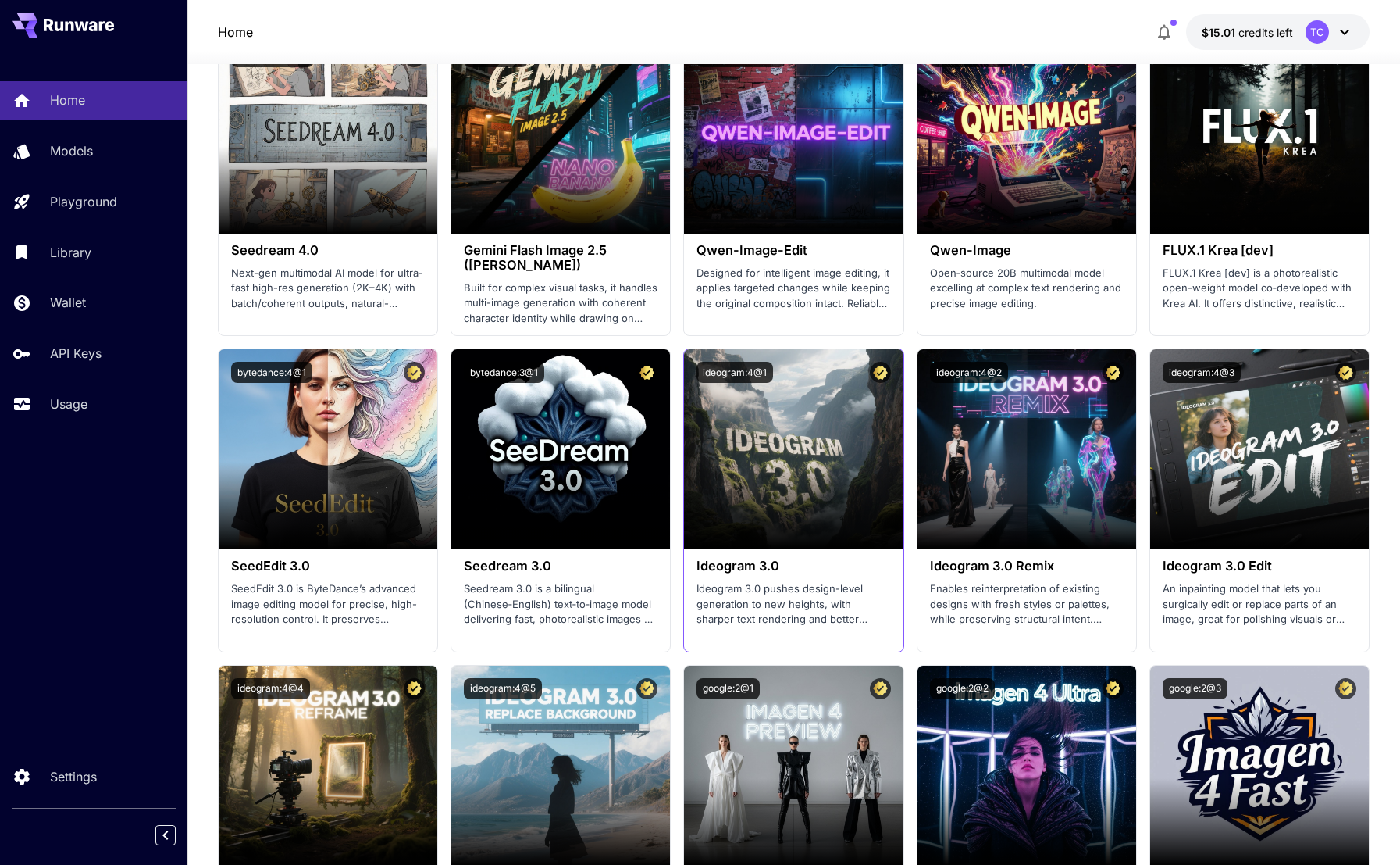
click at [785, 587] on p "Ideogram 3.0 pushes design-level generation to new heights, with sharper text r…" at bounding box center [793, 604] width 194 height 46
click at [702, 360] on div "ideogram:4@1" at bounding box center [793, 372] width 219 height 46
click at [710, 368] on button "ideogram:4@1" at bounding box center [735, 373] width 76 height 21
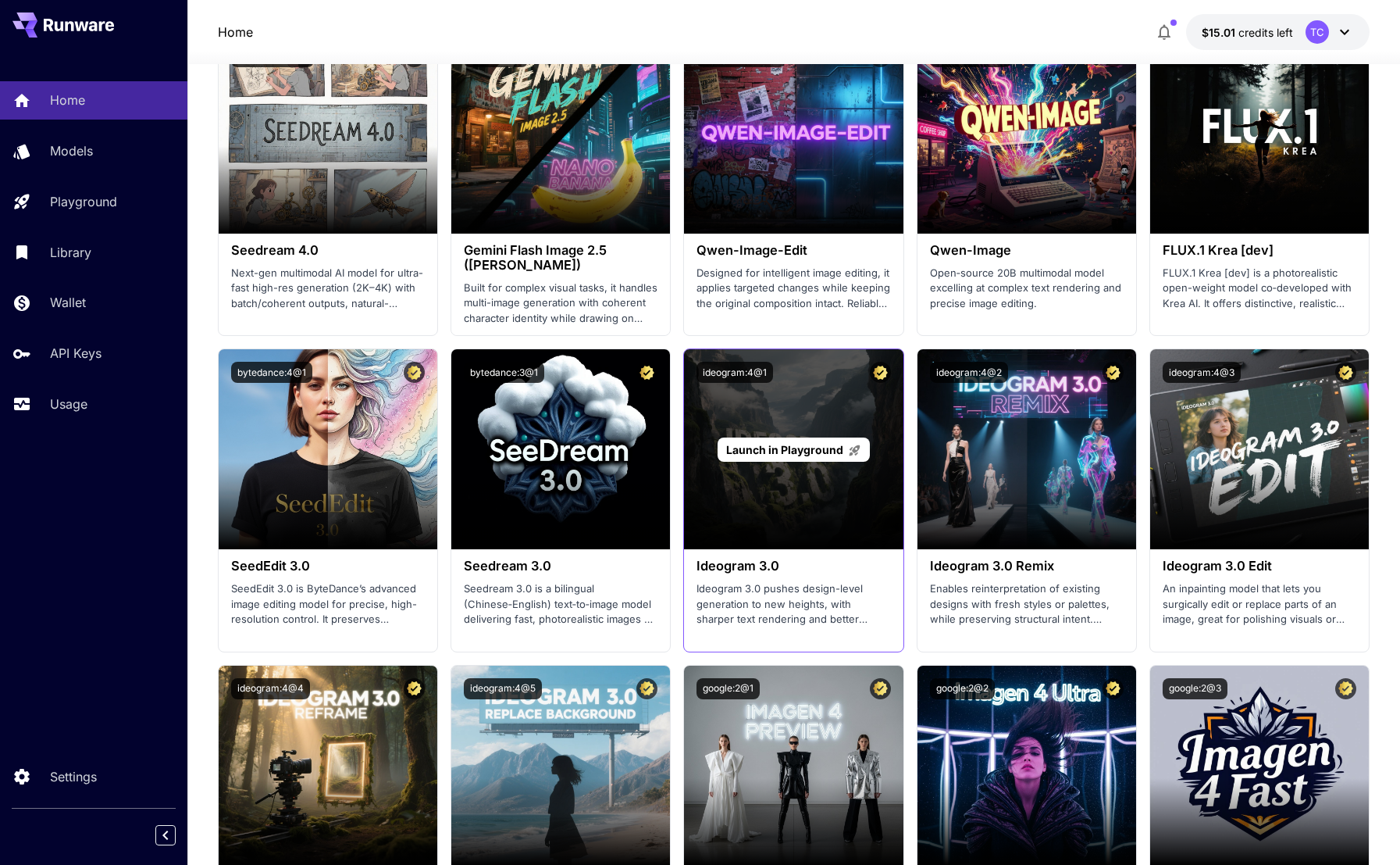
click at [793, 404] on div "Launch in Playground" at bounding box center [793, 449] width 219 height 200
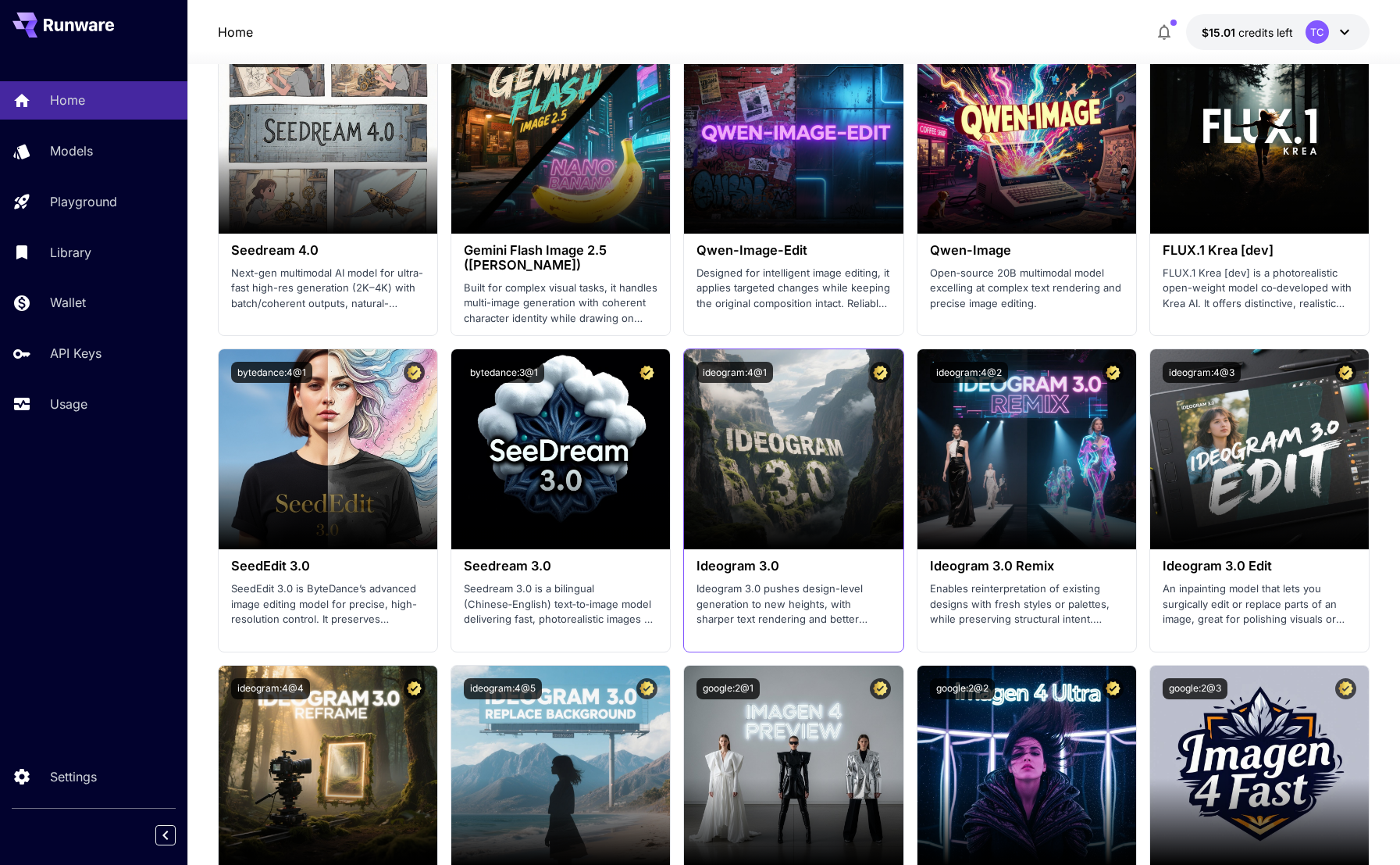
click at [809, 594] on p "Ideogram 3.0 pushes design-level generation to new heights, with sharper text r…" at bounding box center [793, 604] width 194 height 46
click at [740, 555] on div "Ideogram 3.0 Ideogram 3.0 pushes design-level generation to new heights, with s…" at bounding box center [793, 592] width 219 height 86
click at [763, 597] on p "Ideogram 3.0 pushes design-level generation to new heights, with sharper text r…" at bounding box center [793, 604] width 194 height 46
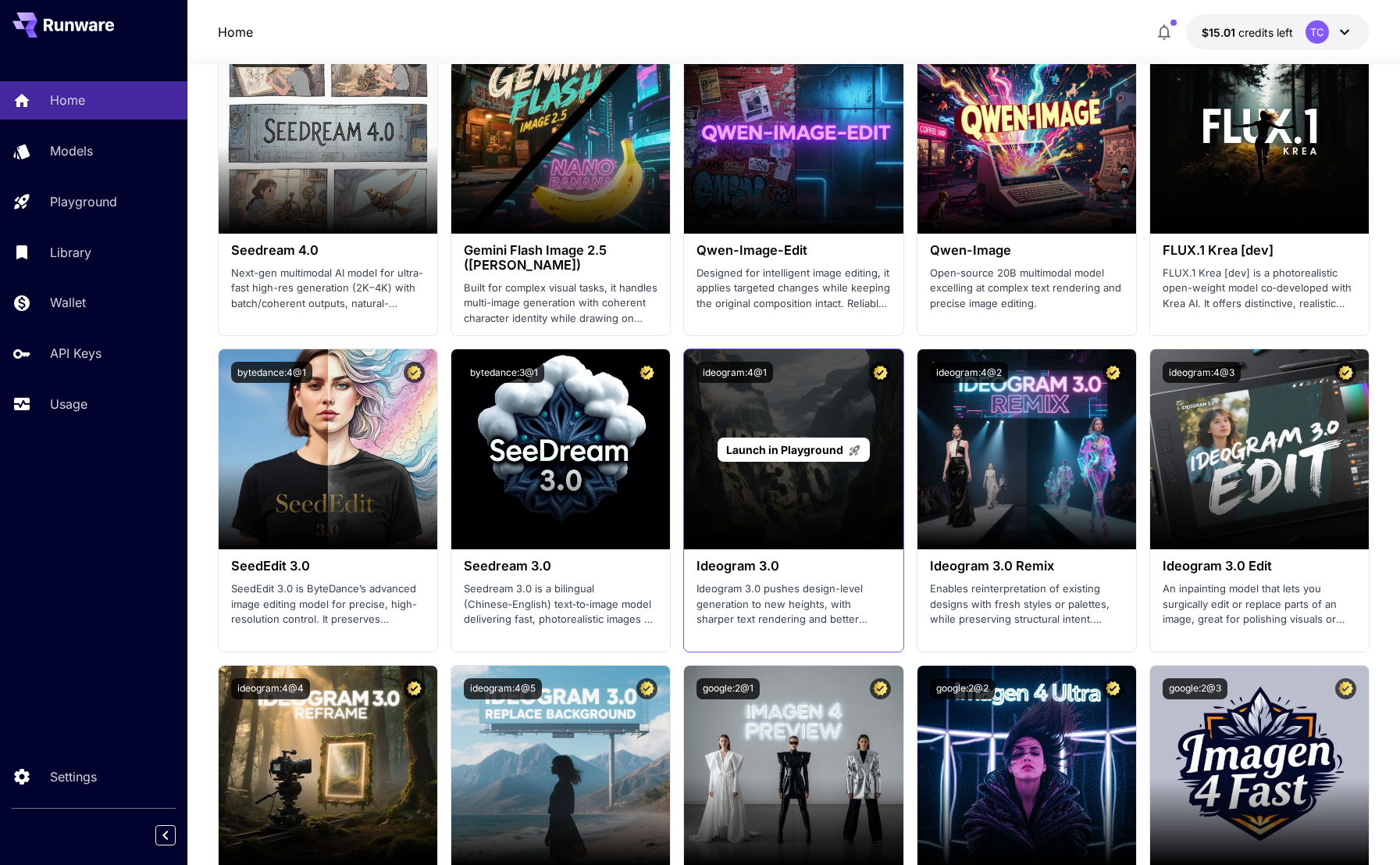
click at [833, 467] on div "Launch in Playground" at bounding box center [793, 449] width 219 height 200
